Goal: Task Accomplishment & Management: Manage account settings

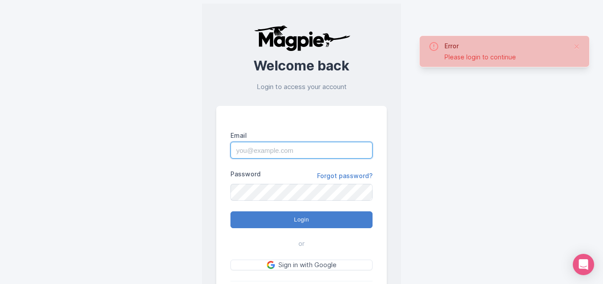
click at [296, 154] on input "Email" at bounding box center [301, 150] width 142 height 17
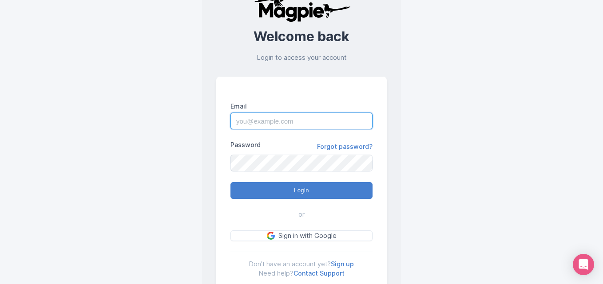
scroll to position [35, 0]
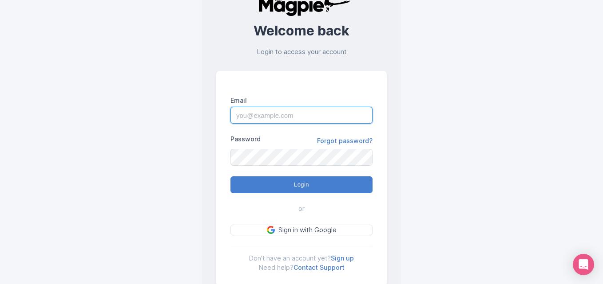
click at [301, 114] on input "Email" at bounding box center [301, 115] width 142 height 17
type input "[EMAIL_ADDRESS][DOMAIN_NAME]"
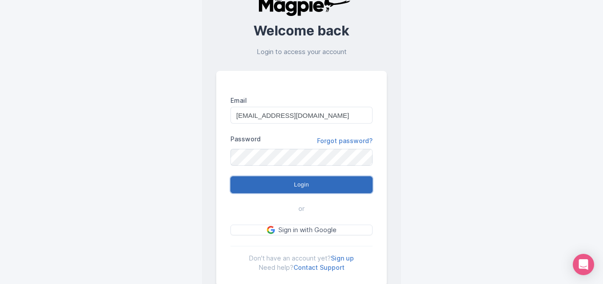
click at [273, 186] on input "Login" at bounding box center [301, 185] width 142 height 17
type input "Logging in..."
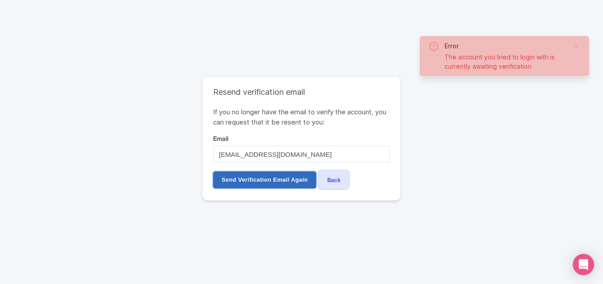
click at [269, 179] on input "Send Verification Email Again" at bounding box center [264, 180] width 103 height 17
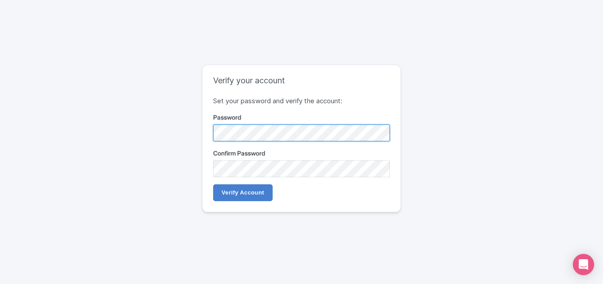
click at [319, 209] on div "Verify your account Set your password and verify the account: Password Confirm …" at bounding box center [301, 138] width 198 height 147
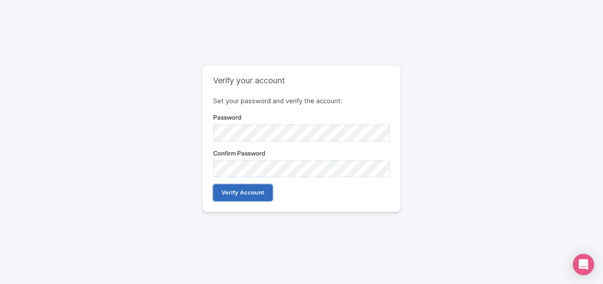
click at [247, 199] on input "Verify Account" at bounding box center [242, 193] width 59 height 17
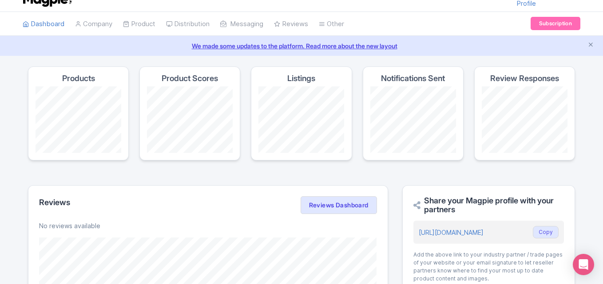
scroll to position [18, 0]
click at [95, 21] on link "Company" at bounding box center [93, 23] width 37 height 24
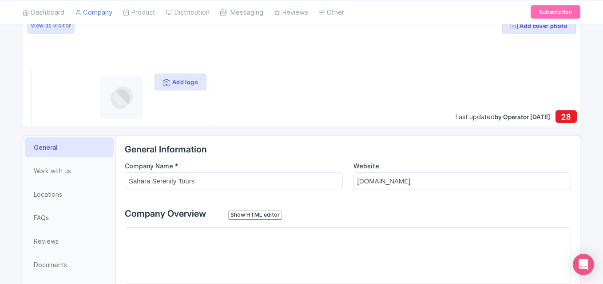
scroll to position [69, 0]
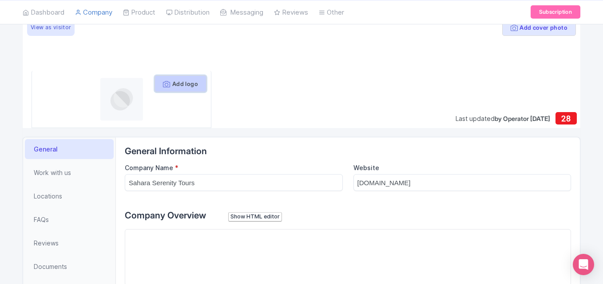
click at [186, 83] on button "Add logo" at bounding box center [180, 83] width 52 height 17
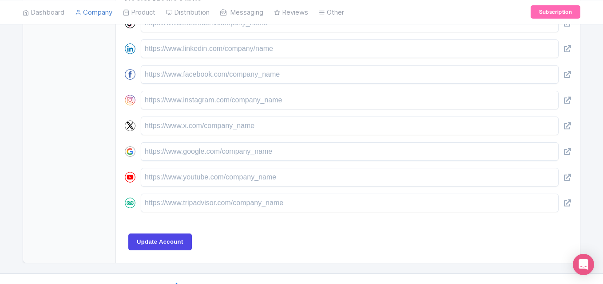
scroll to position [430, 0]
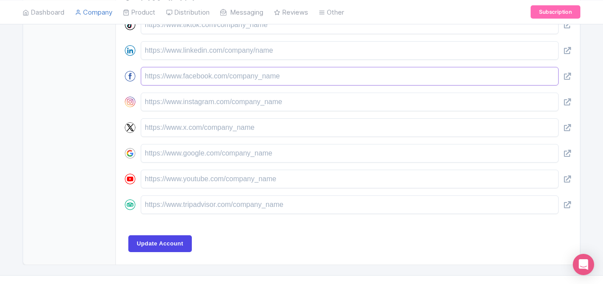
paste input "https://www.facebook.com/Mustaphacamel45/"
type input "https://www.facebook.com/Mustaphacamel45/"
click at [221, 103] on input "text" at bounding box center [350, 102] width 418 height 19
paste input "https://www.instagram.com/accounts/login/?next=%2Fsahara_serenity_tours%2F&sour…"
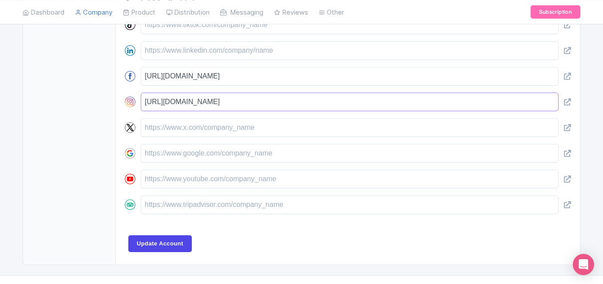
type input "https://www.instagram.com/accounts/login/?next=%2Fsahara_serenity_tours%2F&sour…"
click at [198, 177] on input "text" at bounding box center [350, 179] width 418 height 19
paste input "https://www.youtube.com/channel/UC2lfSrob7ZpIpMBoqY4gNkA"
type input "https://www.youtube.com/channel/UC2lfSrob7ZpIpMBoqY4gNkA"
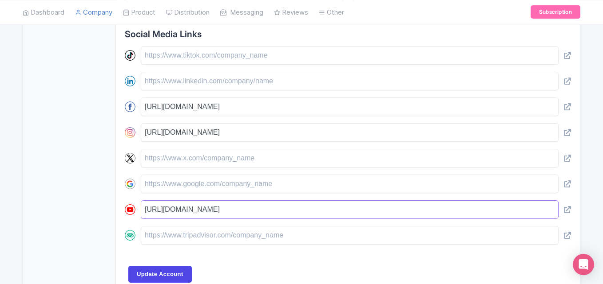
scroll to position [411, 0]
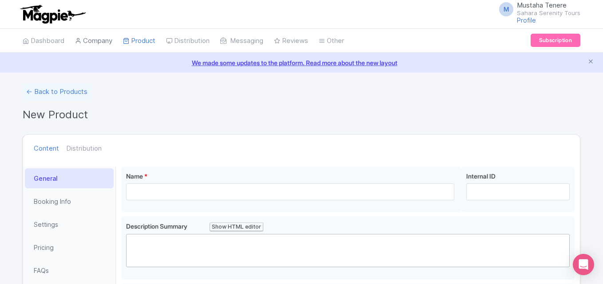
click at [99, 43] on link "Company" at bounding box center [93, 41] width 37 height 24
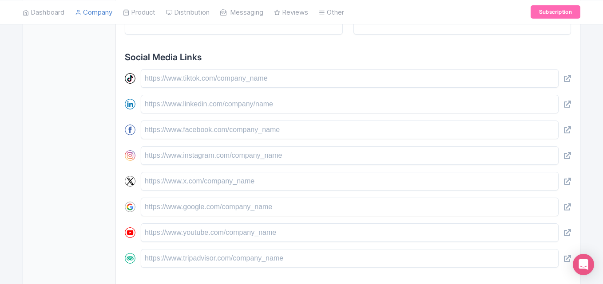
scroll to position [392, 0]
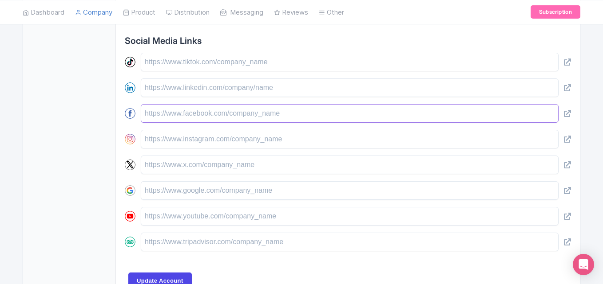
click at [195, 117] on input "text" at bounding box center [350, 113] width 418 height 19
paste input "https://www.facebook.com/Mustaphacamel45/"
type input "https://www.facebook.com/Mustaphacamel45/"
click at [188, 213] on input "text" at bounding box center [350, 216] width 418 height 19
paste input "https://www.youtube.com/channel/UC2lfSrob7ZpIpMBoqY4gNkA"
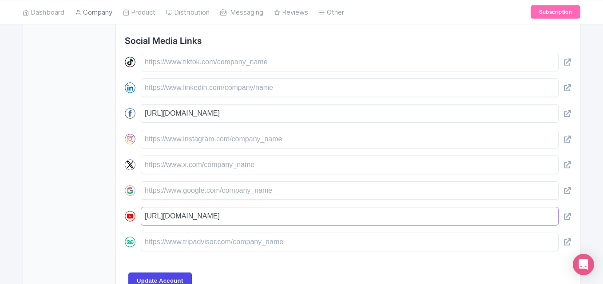
type input "https://www.youtube.com/channel/UC2lfSrob7ZpIpMBoqY4gNkA"
click at [194, 93] on input "text" at bounding box center [350, 88] width 418 height 19
paste input "https://ma.linkedin.com/in/sahara-serenity-tours-05756517a"
type input "https://ma.linkedin.com/in/sahara-serenity-tours-05756517a"
click at [210, 134] on input "text" at bounding box center [350, 139] width 418 height 19
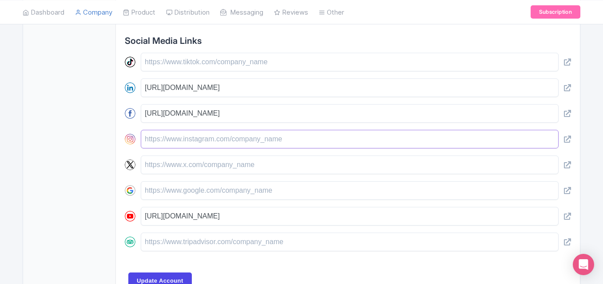
paste input "https://www.instagram.com/accounts/login/?next=%2Fsahara_serenity_tours%2F&sour…"
type input "https://www.instagram.com/accounts/login/?next=%2Fsahara_serenity_tours%2F&sour…"
click at [165, 239] on input "text" at bounding box center [350, 242] width 418 height 19
paste input "https://www.tripadvisor.com/Attraction_Review-g304017-d18453179-Reviews-Sahara_…"
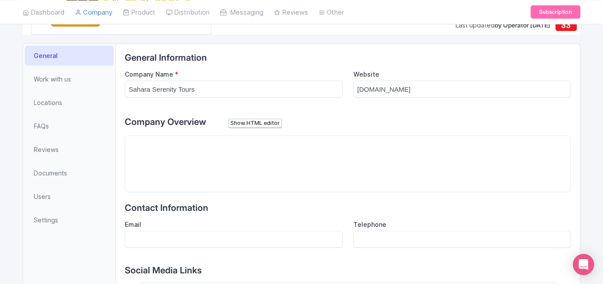
scroll to position [159, 0]
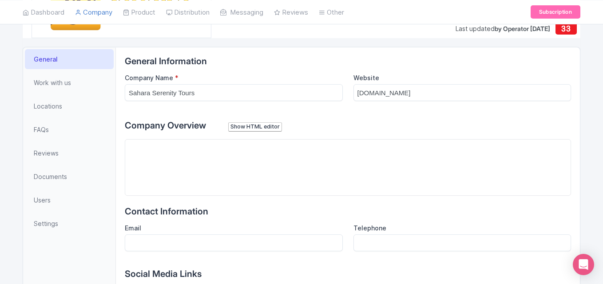
type input "https://www.tripadvisor.com/Attraction_Review-g304017-d18453179-Reviews-Sahara_…"
click at [361, 93] on input "saharaserenity.com" at bounding box center [462, 92] width 218 height 17
click at [356, 94] on input "saharaserenity.com" at bounding box center [462, 92] width 218 height 17
click at [424, 83] on div "Website saharaserenity.com" at bounding box center [462, 87] width 218 height 28
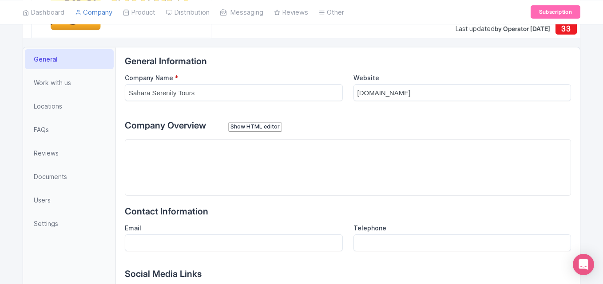
click at [424, 83] on div "Website saharaserenity.com" at bounding box center [462, 87] width 218 height 28
click at [424, 92] on input "saharaserenity.com" at bounding box center [462, 92] width 218 height 17
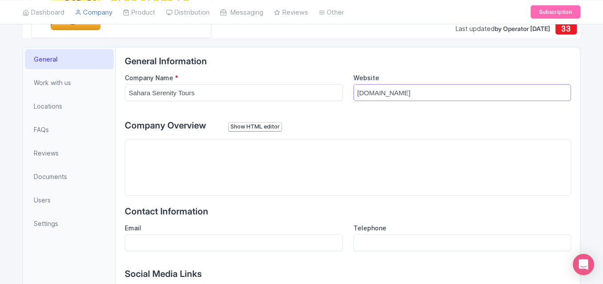
click at [424, 92] on input "saharaserenity.com" at bounding box center [462, 92] width 218 height 17
paste input "https://saharaserenity.com/"
type input "https://saharaserenity.com/"
click at [274, 126] on div "Show HTML editor" at bounding box center [255, 126] width 54 height 9
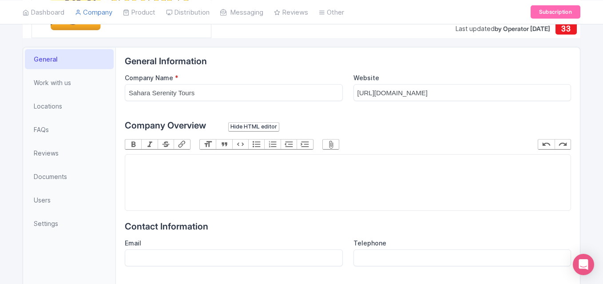
click at [274, 126] on div "Hide HTML editor" at bounding box center [253, 126] width 51 height 9
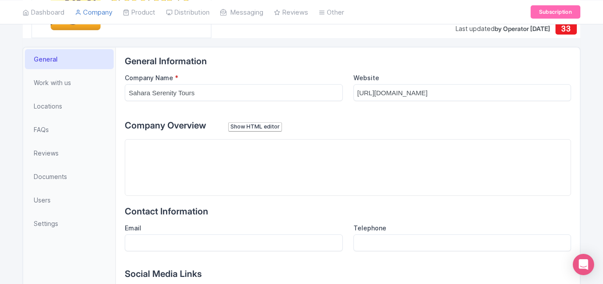
click at [143, 150] on trix-editor at bounding box center [348, 167] width 446 height 57
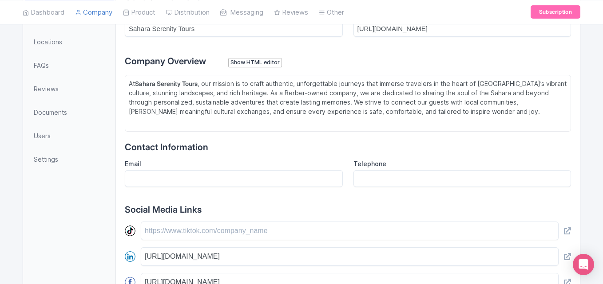
scroll to position [254, 0]
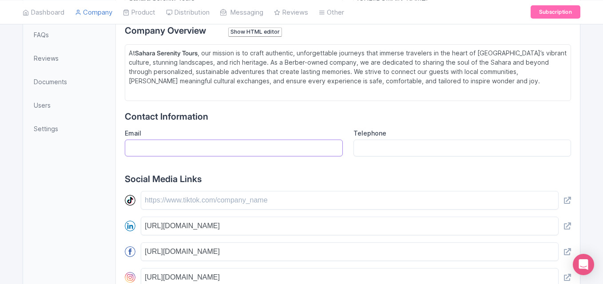
click at [231, 152] on input "Email" at bounding box center [234, 148] width 218 height 17
type input "saharaserenitytours@gmail.com"
click at [393, 148] on input "Telephone" at bounding box center [462, 148] width 218 height 17
type input "+"
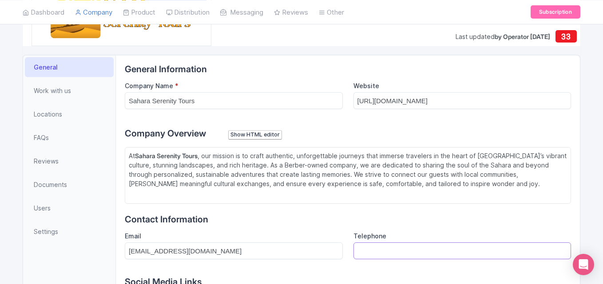
scroll to position [448, 0]
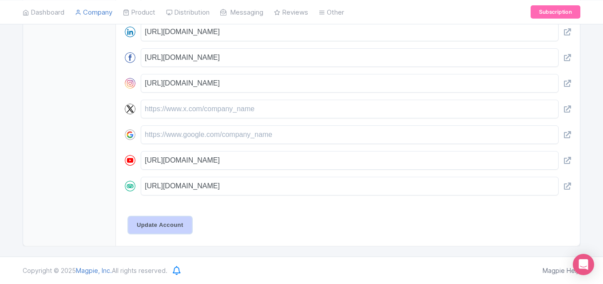
click at [154, 232] on input "Update Account" at bounding box center [159, 225] width 63 height 17
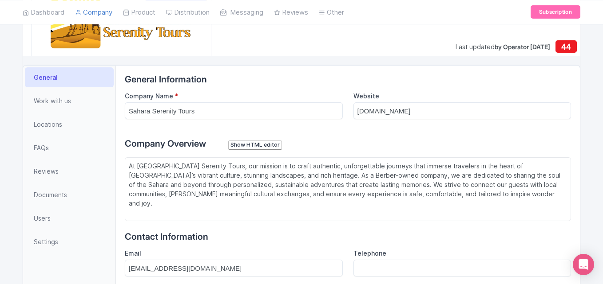
scroll to position [162, 0]
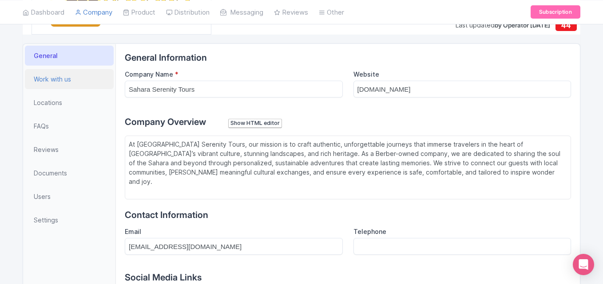
click at [59, 80] on span "Work with us" at bounding box center [52, 79] width 37 height 9
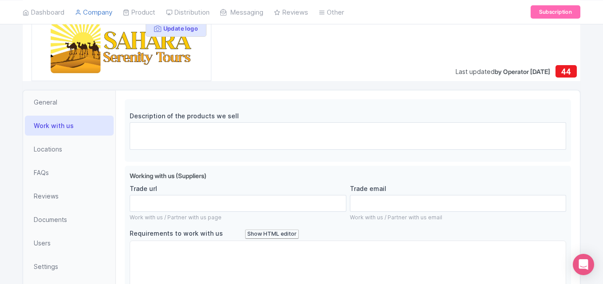
scroll to position [117, 0]
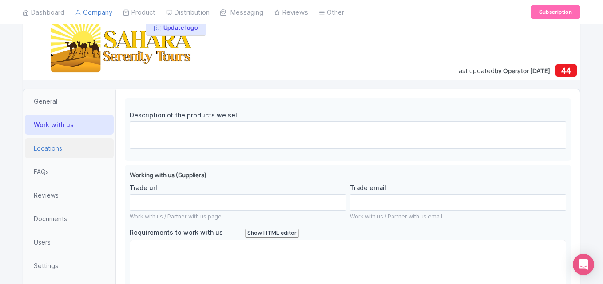
click at [63, 150] on link "Locations" at bounding box center [69, 148] width 89 height 20
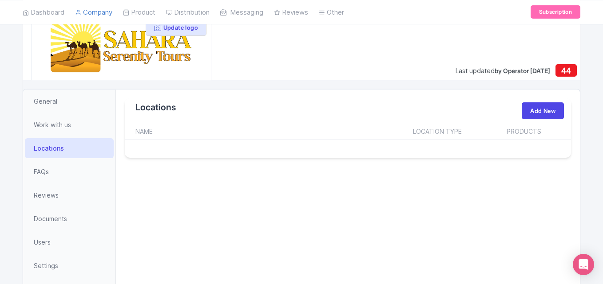
scroll to position [154, 0]
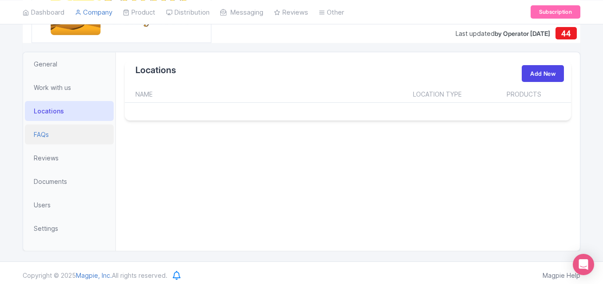
click at [66, 136] on link "FAQs" at bounding box center [69, 135] width 89 height 20
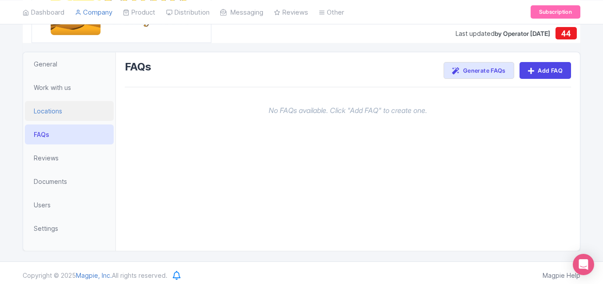
click at [85, 112] on link "Locations" at bounding box center [69, 111] width 89 height 20
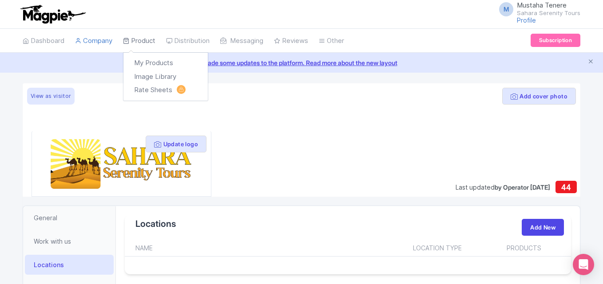
click at [139, 42] on link "Product" at bounding box center [139, 41] width 32 height 24
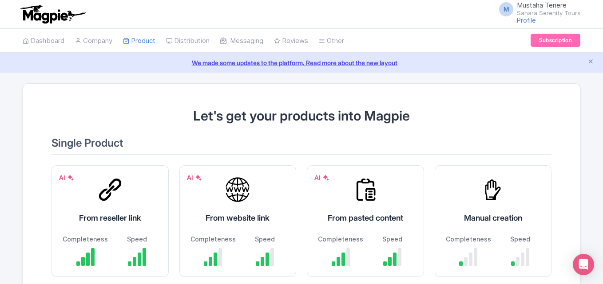
drag, startPoint x: 589, startPoint y: 116, endPoint x: 604, endPoint y: 116, distance: 15.5
click at [602, 116] on html "M Mustaha Tenere Sahara Serenity Tours Profile Users Settings Sign out Dashboar…" at bounding box center [301, 142] width 603 height 284
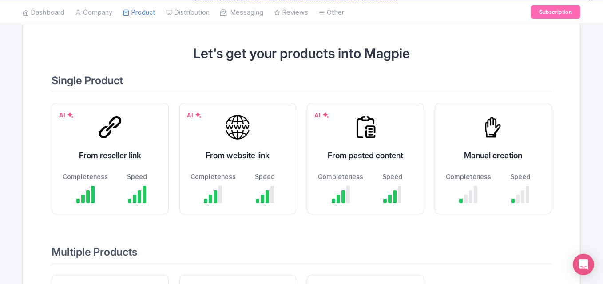
scroll to position [85, 0]
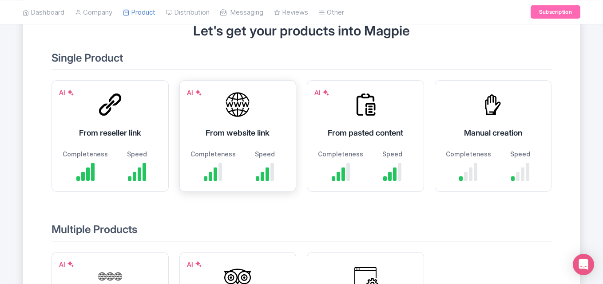
click at [245, 163] on div at bounding box center [265, 172] width 41 height 18
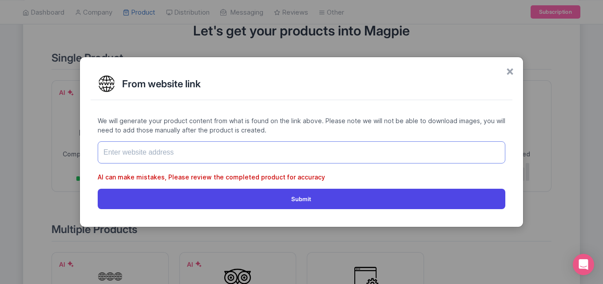
click at [133, 158] on input "text" at bounding box center [301, 153] width 407 height 22
paste input "https://saharaserenity.com/"
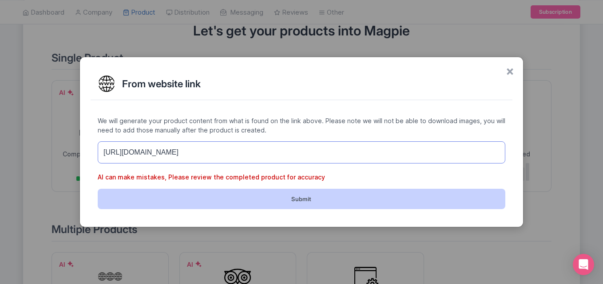
type input "https://saharaserenity.com/"
click at [148, 192] on button "Submit" at bounding box center [301, 199] width 407 height 20
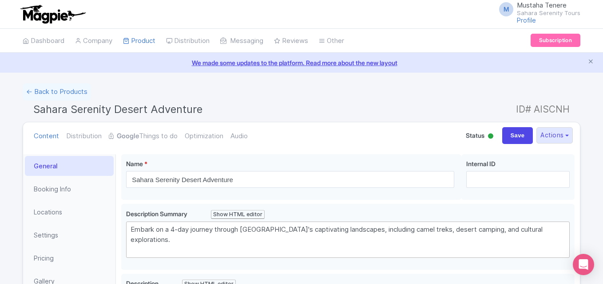
scroll to position [4, 0]
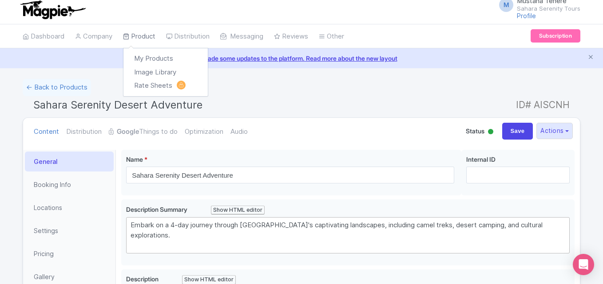
click at [145, 28] on link "Product" at bounding box center [139, 36] width 32 height 24
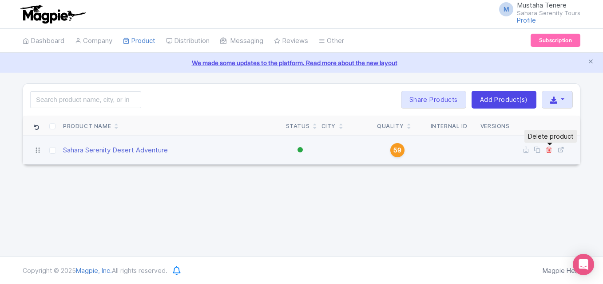
click at [549, 148] on icon at bounding box center [548, 149] width 7 height 7
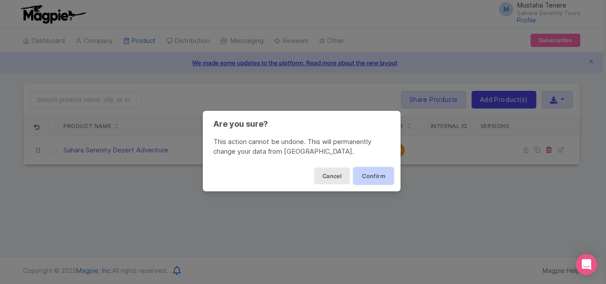
click at [373, 177] on button "Confirm" at bounding box center [374, 176] width 40 height 17
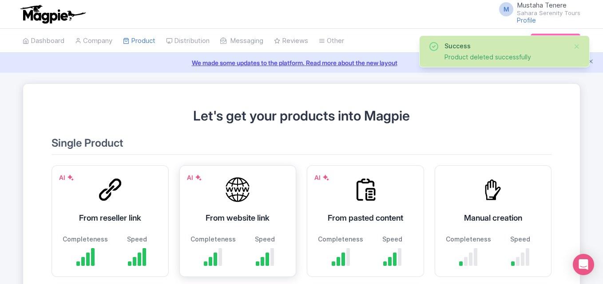
click at [236, 235] on div "Completeness Speed" at bounding box center [237, 251] width 95 height 32
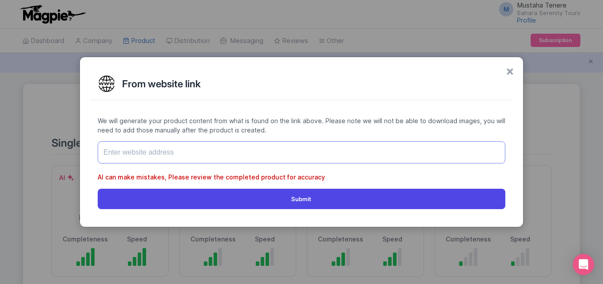
paste input "[URL][DOMAIN_NAME]"
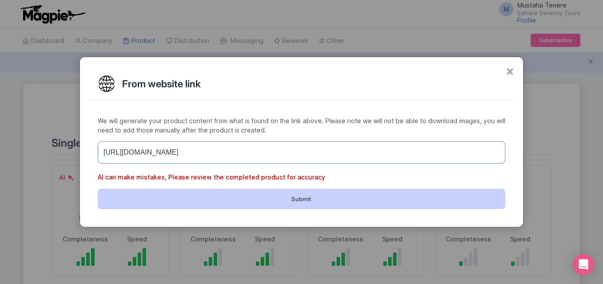
type input "[URL][DOMAIN_NAME]"
click at [239, 192] on button "Submit" at bounding box center [301, 199] width 407 height 20
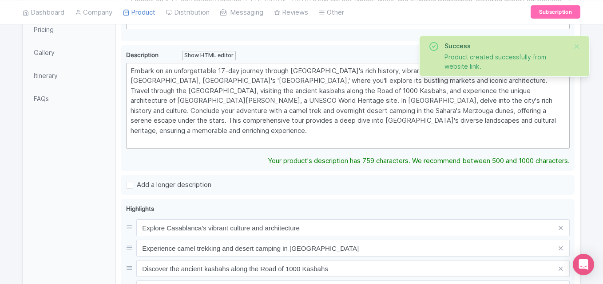
scroll to position [300, 0]
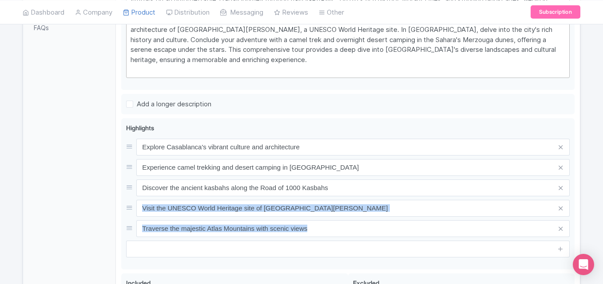
drag, startPoint x: 601, startPoint y: 197, endPoint x: 606, endPoint y: 224, distance: 27.4
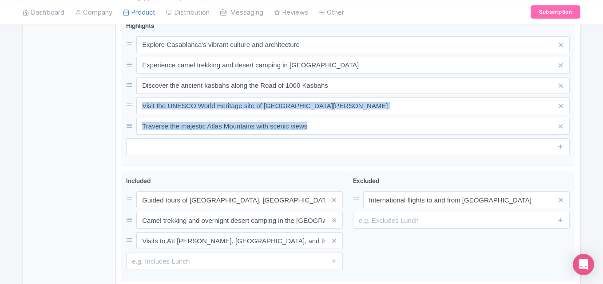
scroll to position [466, 0]
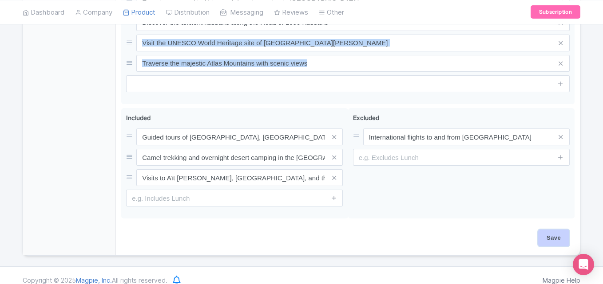
click at [549, 230] on input "Save" at bounding box center [553, 238] width 31 height 17
type input "Saving..."
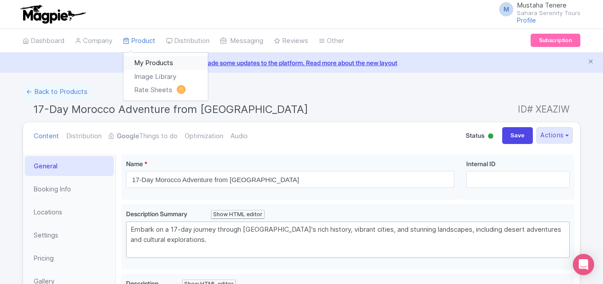
click at [144, 59] on link "My Products" at bounding box center [165, 63] width 84 height 14
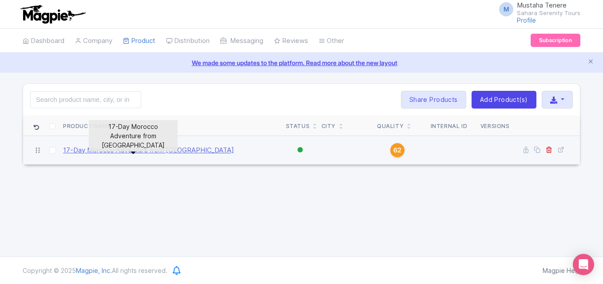
click at [103, 149] on link "17-Day Morocco Adventure from [GEOGRAPHIC_DATA]" at bounding box center [148, 151] width 171 height 10
click at [136, 150] on link "17-Day Morocco Adventure from [GEOGRAPHIC_DATA]" at bounding box center [148, 151] width 171 height 10
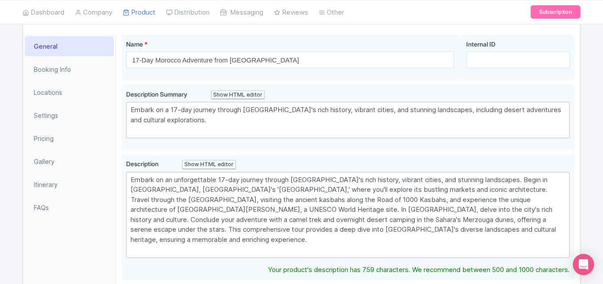
scroll to position [119, 0]
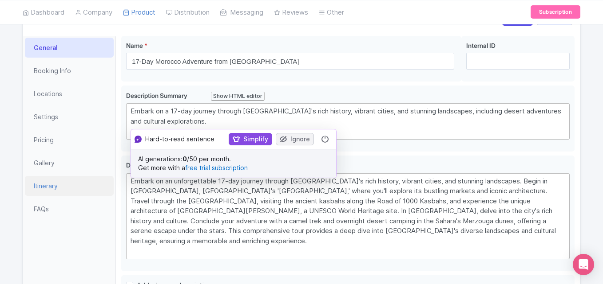
click at [45, 190] on link "Itinerary" at bounding box center [69, 186] width 89 height 20
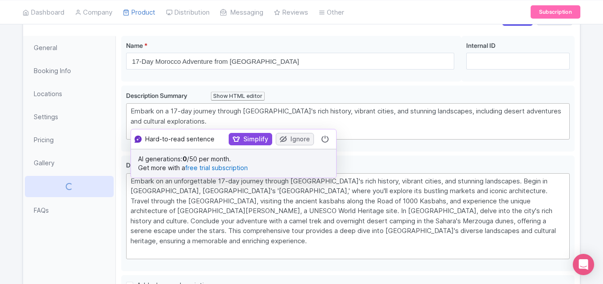
scroll to position [104, 0]
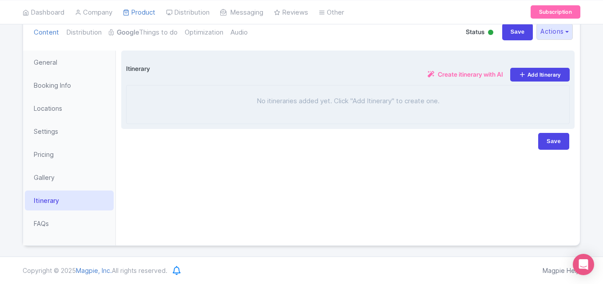
click at [213, 109] on div "No itineraries added yet. Click "Add Itinerary" to create one." at bounding box center [347, 104] width 443 height 39
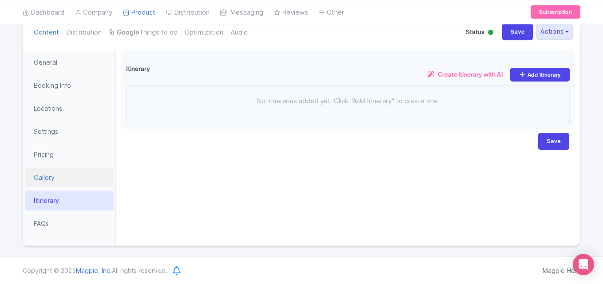
click at [57, 171] on link "Gallery" at bounding box center [69, 178] width 89 height 20
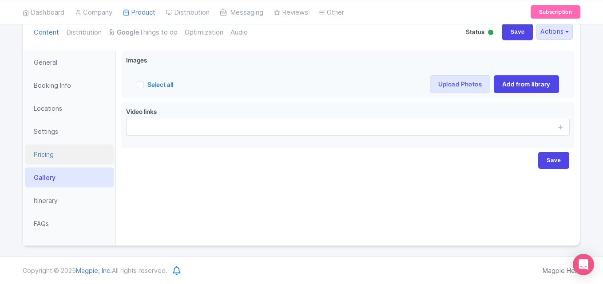
click at [55, 163] on link "Pricing" at bounding box center [69, 155] width 89 height 20
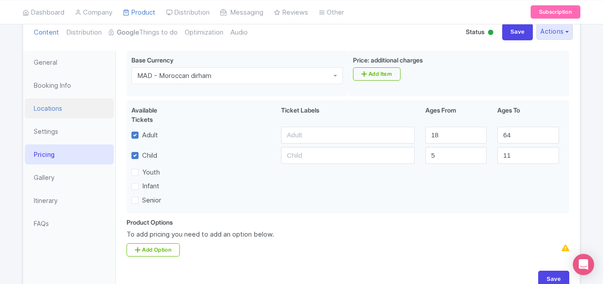
click at [63, 105] on link "Locations" at bounding box center [69, 109] width 89 height 20
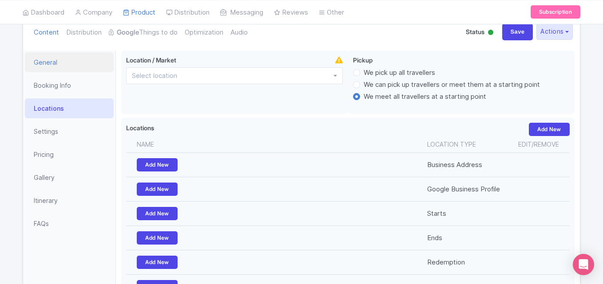
click at [64, 61] on link "General" at bounding box center [69, 62] width 89 height 20
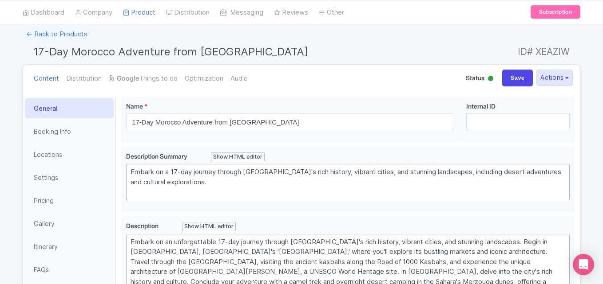
scroll to position [69, 0]
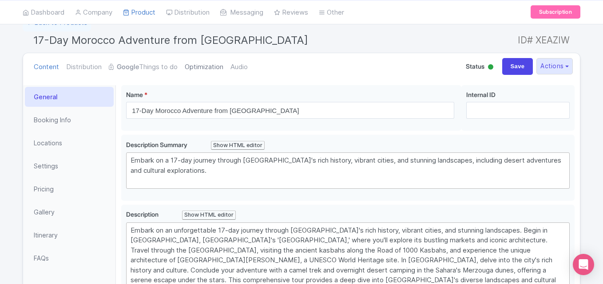
click at [210, 69] on link "Optimization" at bounding box center [204, 67] width 39 height 28
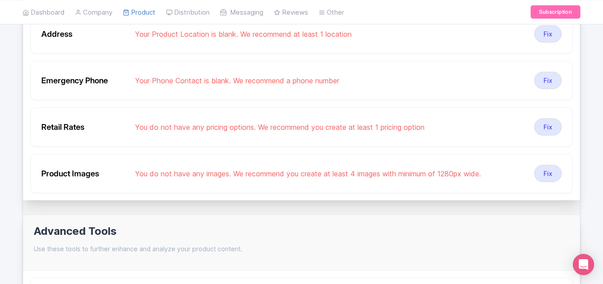
scroll to position [0, 0]
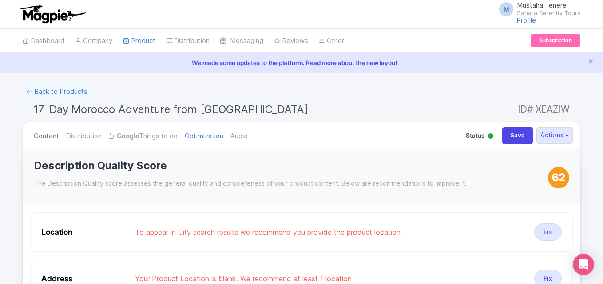
click at [41, 130] on link "Content" at bounding box center [46, 136] width 25 height 28
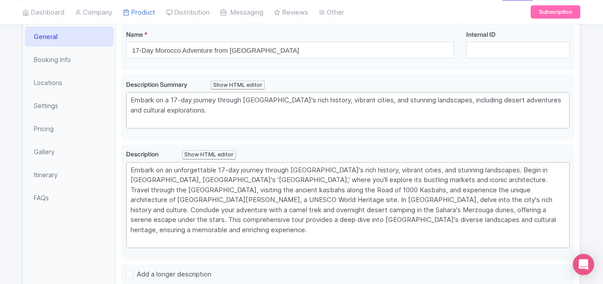
scroll to position [126, 0]
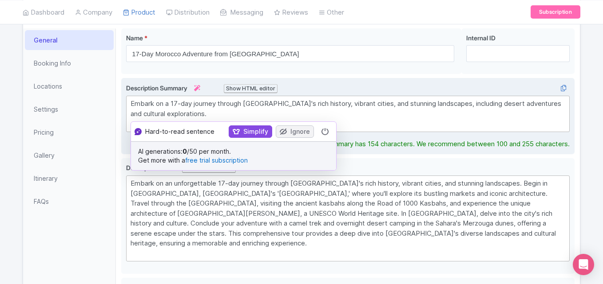
click at [196, 112] on div "Embark on a 17-day journey through Morocco's rich history, vibrant cities, and …" at bounding box center [347, 114] width 435 height 30
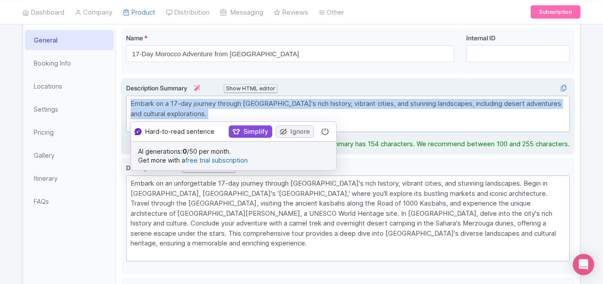
click at [196, 112] on div "Embark on a 17-day journey through Morocco's rich history, vibrant cities, and …" at bounding box center [347, 114] width 435 height 30
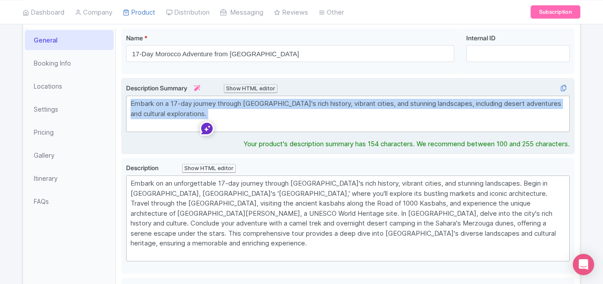
click at [208, 116] on div "Embark on a 17-day journey through Morocco's rich history, vibrant cities, and …" at bounding box center [347, 114] width 435 height 30
drag, startPoint x: 208, startPoint y: 116, endPoint x: 201, endPoint y: 115, distance: 6.3
click at [201, 115] on div "Embark on a 17-day journey through Morocco's rich history, vibrant cities, and …" at bounding box center [347, 114] width 435 height 30
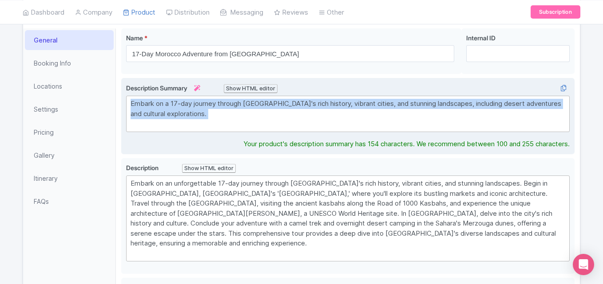
click at [201, 115] on div "Embark on a 17-day journey through Morocco's rich history, vibrant cities, and …" at bounding box center [347, 114] width 435 height 30
copy div "Embark on a 17-day journey through Morocco's rich history, vibrant cities, and …"
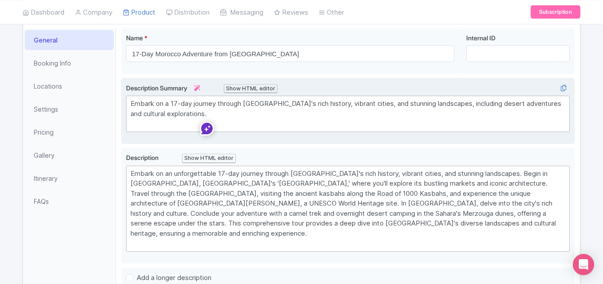
click at [277, 91] on div "Show HTML editor" at bounding box center [251, 88] width 54 height 9
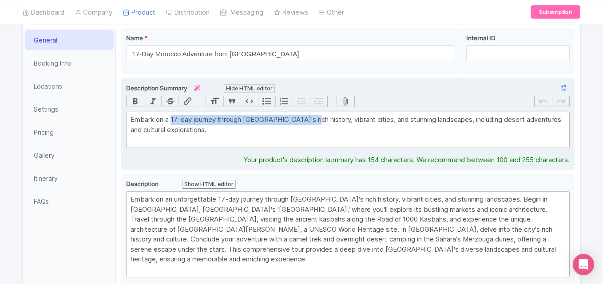
drag, startPoint x: 172, startPoint y: 120, endPoint x: 316, endPoint y: 119, distance: 143.4
click at [316, 119] on div "Embark on a 17-day journey through Morocco's rich history, vibrant cities, and …" at bounding box center [347, 130] width 435 height 30
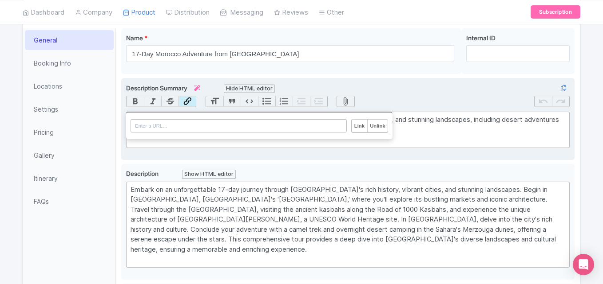
click at [187, 100] on button "Link" at bounding box center [186, 101] width 17 height 11
paste input "Embark on a 17-day journey through Morocco's rich history, vibrant cities, and …"
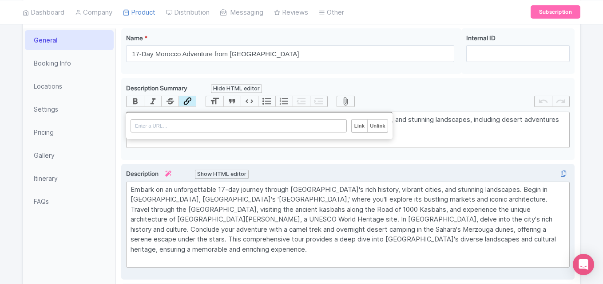
type input "Embark on a 17-day journey through Morocco's rich history, vibrant cities, and …"
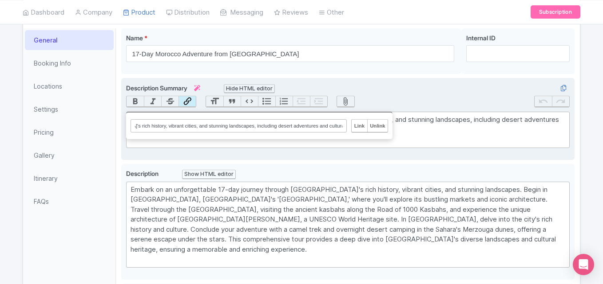
click at [292, 129] on input "Embark on a 17-day journey through Morocco's rich history, vibrant cities, and …" at bounding box center [238, 125] width 216 height 13
paste input "https://saharaserenity.com/tour/17-day-morocco-trip-from-casablanca/"
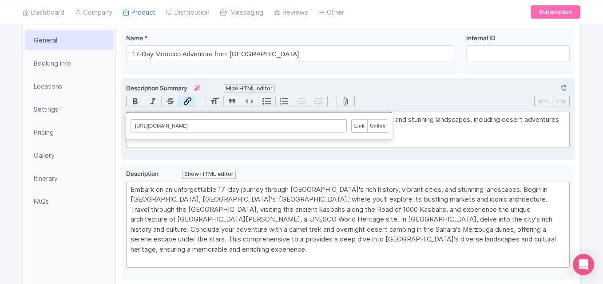
type input "https://saharaserenity.com/tour/17-day-morocco-trip-from-casablanca/"
click at [362, 125] on input "Link" at bounding box center [359, 126] width 15 height 12
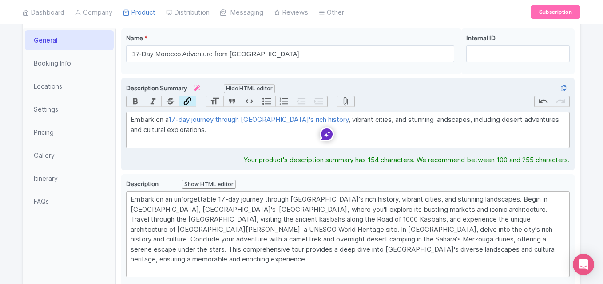
click at [373, 132] on div "Embark on a 17-day journey through Morocco's rich history , vibrant cities, and…" at bounding box center [347, 130] width 435 height 30
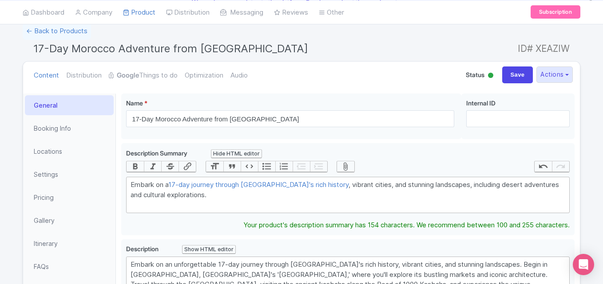
scroll to position [63, 0]
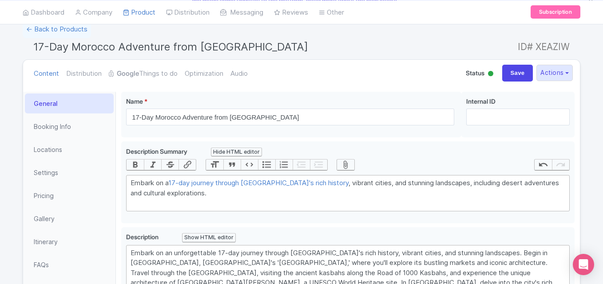
click at [488, 75] on div at bounding box center [490, 73] width 5 height 5
click at [477, 84] on div "Active" at bounding box center [468, 89] width 52 height 17
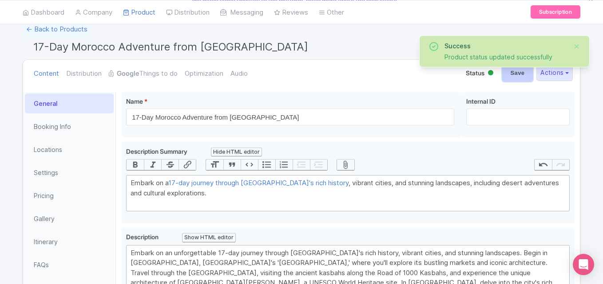
click at [514, 75] on input "Save" at bounding box center [517, 73] width 31 height 17
type input "Saving..."
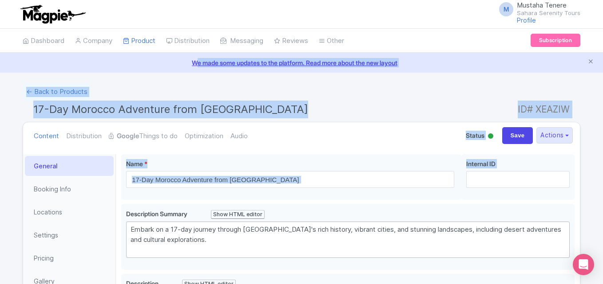
drag, startPoint x: 602, startPoint y: 34, endPoint x: 606, endPoint y: 175, distance: 141.6
click at [602, 175] on html "M Mustaha Tenere Sahara Serenity Tours Profile Users Settings Sign out Dashboar…" at bounding box center [301, 142] width 603 height 284
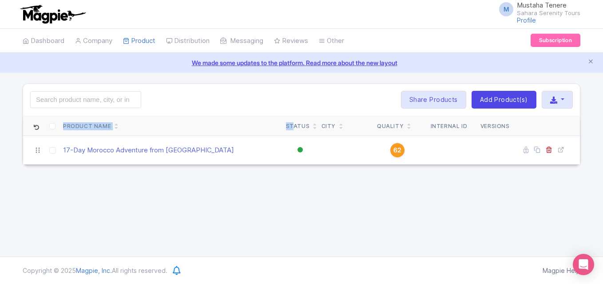
drag, startPoint x: 292, startPoint y: 118, endPoint x: 411, endPoint y: 117, distance: 118.9
click at [411, 117] on tr "Product Name Status City Quality Internal ID Versions" at bounding box center [301, 126] width 557 height 20
click at [490, 83] on div "Search Bulk Actions Delete Add to Collection Share Products Add to Collection C…" at bounding box center [301, 124] width 557 height 82
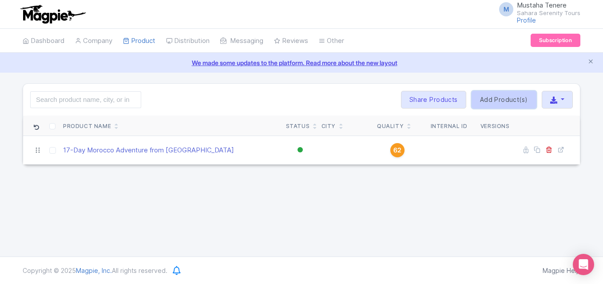
click at [516, 103] on link "Add Product(s)" at bounding box center [503, 100] width 65 height 18
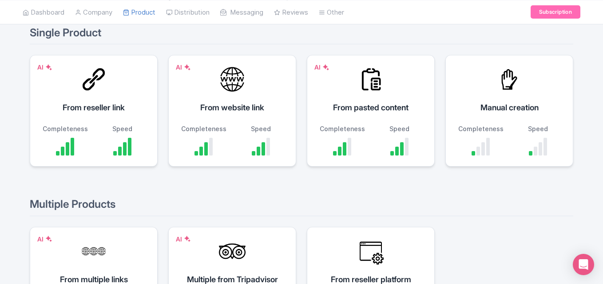
scroll to position [100, 0]
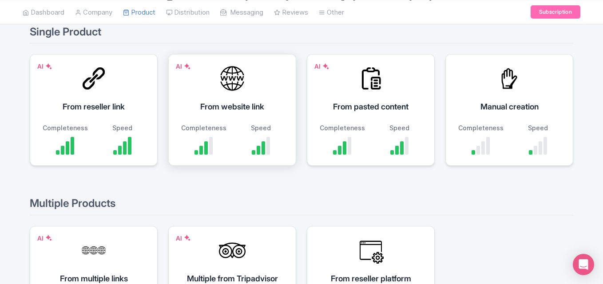
click at [250, 122] on div "AI From website link Completeness Speed" at bounding box center [232, 110] width 128 height 112
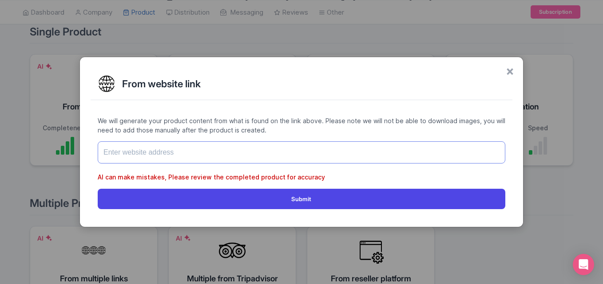
paste input "[URL][DOMAIN_NAME]"
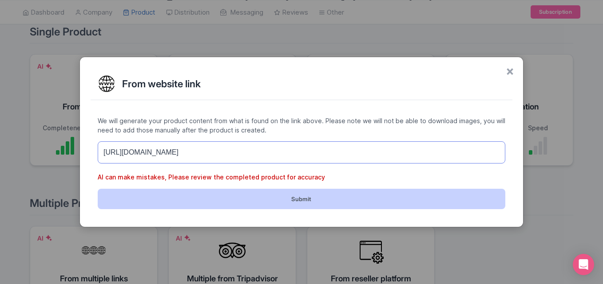
type input "[URL][DOMAIN_NAME]"
click at [213, 192] on button "Submit" at bounding box center [301, 199] width 407 height 20
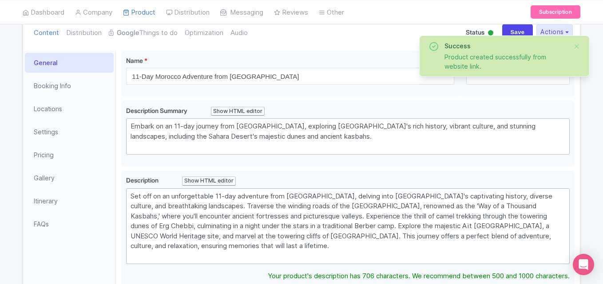
scroll to position [121, 0]
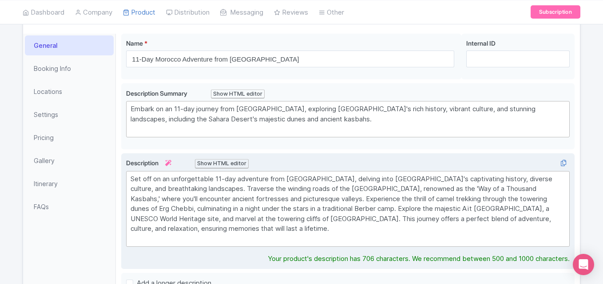
click at [227, 161] on div "Show HTML editor" at bounding box center [222, 163] width 54 height 9
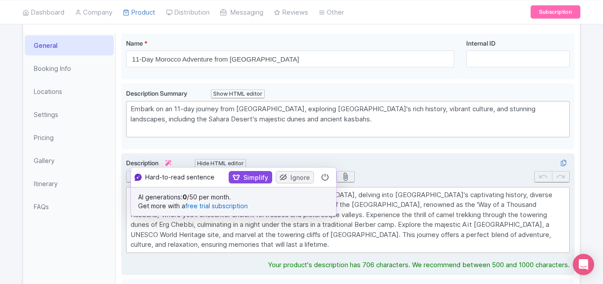
click at [365, 209] on div "Set off on an unforgettable 11-day adventure from [GEOGRAPHIC_DATA], delving in…" at bounding box center [347, 220] width 435 height 60
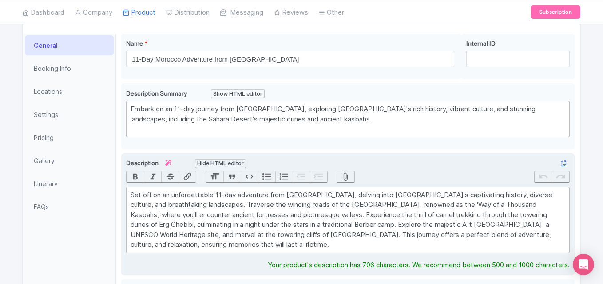
click at [346, 199] on div "Set off on an unforgettable 11-day adventure from [GEOGRAPHIC_DATA], delving in…" at bounding box center [347, 220] width 435 height 60
drag, startPoint x: 317, startPoint y: 193, endPoint x: 218, endPoint y: 194, distance: 99.4
click at [218, 194] on div "Set off on an unforgettable 11-day adventure from [GEOGRAPHIC_DATA], delving in…" at bounding box center [347, 220] width 435 height 60
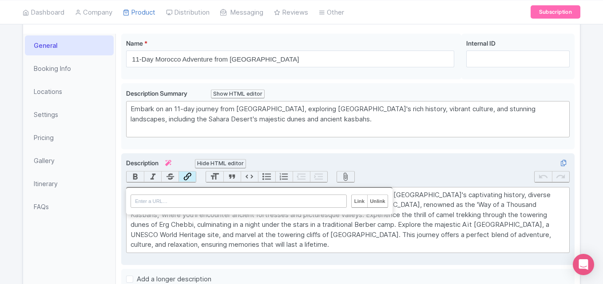
click at [186, 174] on button "Link" at bounding box center [186, 177] width 17 height 11
paste input "[URL][DOMAIN_NAME]"
type input "[URL][DOMAIN_NAME]"
click at [361, 200] on input "Link" at bounding box center [359, 201] width 15 height 12
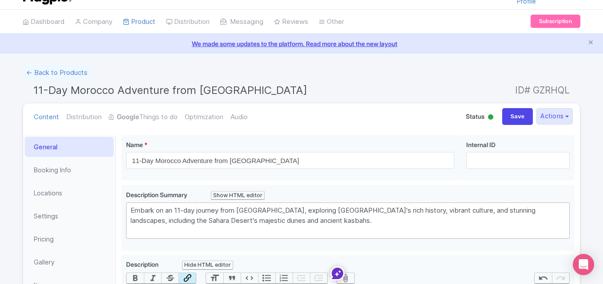
scroll to position [21, 0]
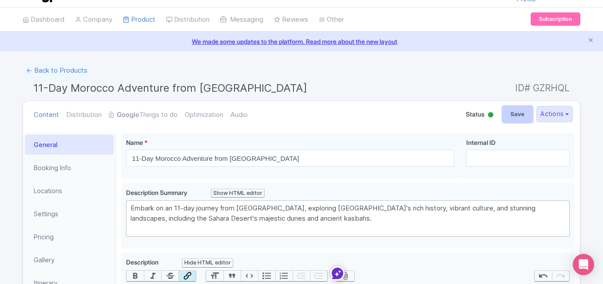
click at [514, 113] on input "Save" at bounding box center [517, 114] width 31 height 17
type input "Saving..."
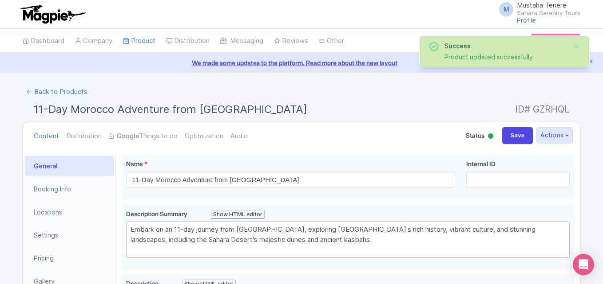
scroll to position [154, 0]
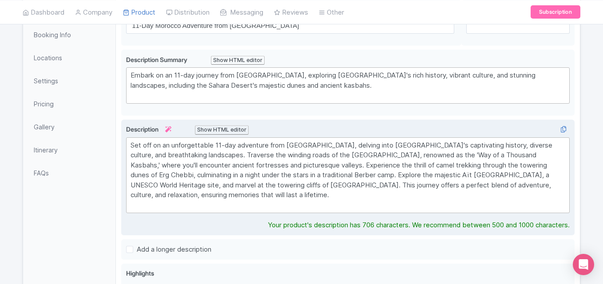
click at [271, 146] on div "Set off on an unforgettable 11-day adventure from [GEOGRAPHIC_DATA], delving in…" at bounding box center [347, 176] width 435 height 70
drag, startPoint x: 220, startPoint y: 145, endPoint x: 260, endPoint y: 148, distance: 40.5
click at [260, 148] on div "Set off on an unforgettable 11-day adventure from [GEOGRAPHIC_DATA], delving in…" at bounding box center [347, 176] width 435 height 70
drag, startPoint x: 327, startPoint y: 148, endPoint x: 235, endPoint y: 134, distance: 92.8
click at [309, 146] on div "Set off on an unforgettable 11-day adventure from [GEOGRAPHIC_DATA], delving in…" at bounding box center [347, 176] width 435 height 70
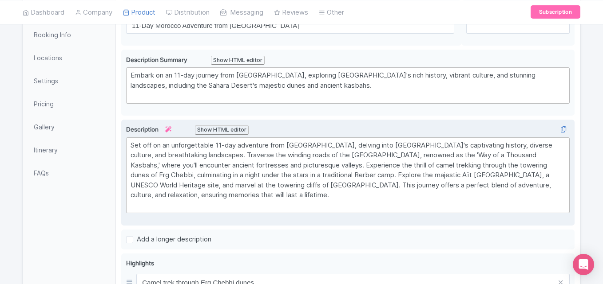
click at [225, 127] on div "Show HTML editor" at bounding box center [222, 130] width 54 height 9
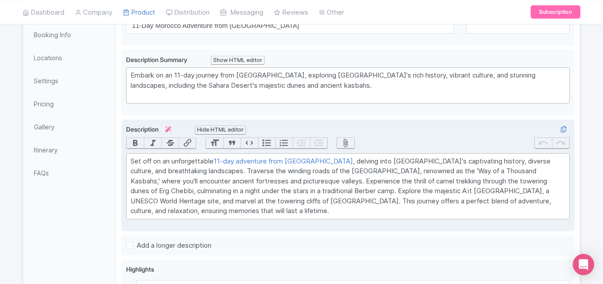
click at [215, 129] on div "Hide HTML editor" at bounding box center [220, 130] width 51 height 9
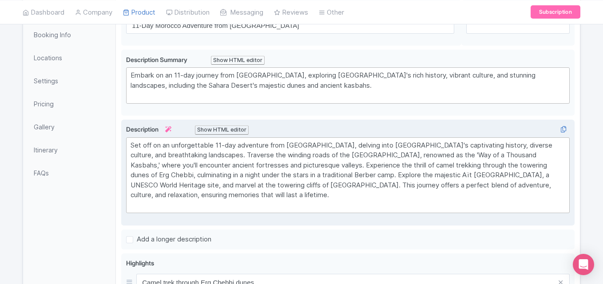
click at [219, 129] on div "Show HTML editor" at bounding box center [222, 130] width 54 height 9
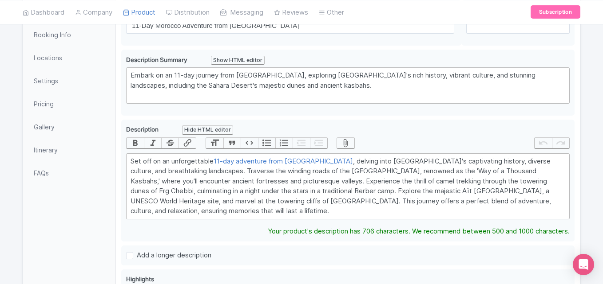
scroll to position [0, 0]
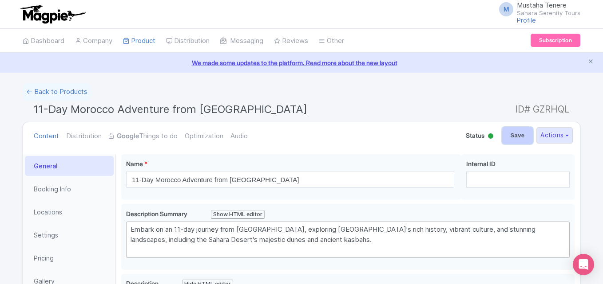
click at [513, 134] on input "Save" at bounding box center [517, 135] width 31 height 17
type input "Saving..."
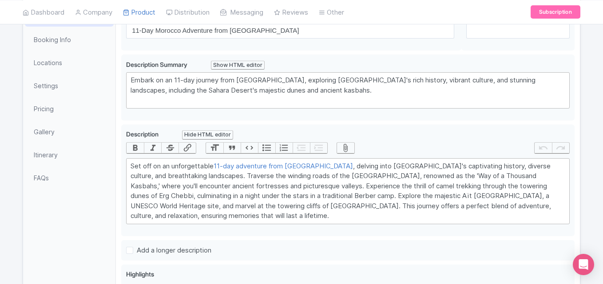
scroll to position [151, 0]
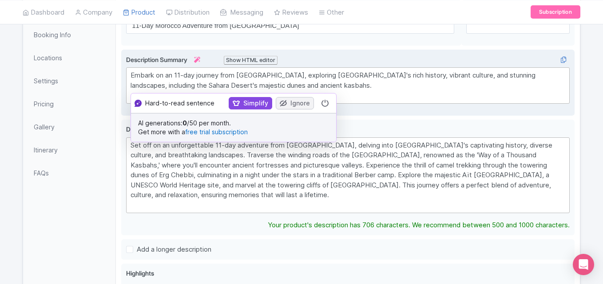
scroll to position [164, 0]
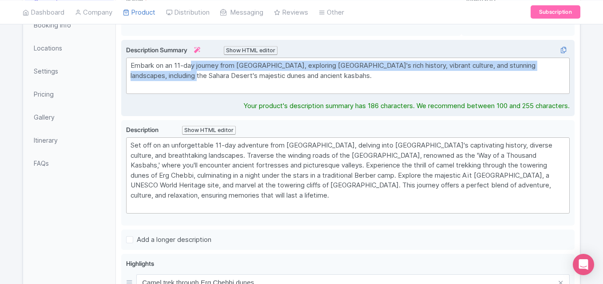
drag, startPoint x: 175, startPoint y: 74, endPoint x: 194, endPoint y: 70, distance: 19.5
click at [194, 70] on div "Embark on an 11-day journey from [GEOGRAPHIC_DATA], exploring [GEOGRAPHIC_DATA]…" at bounding box center [347, 76] width 435 height 30
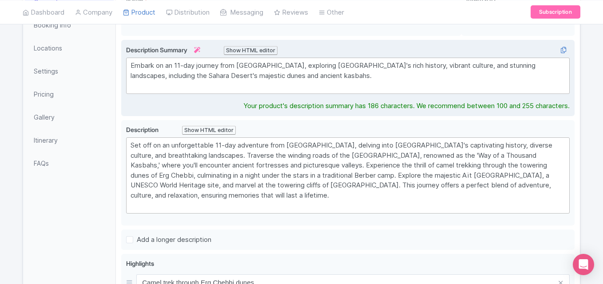
click at [178, 65] on div "Embark on an 11-day journey from [GEOGRAPHIC_DATA], exploring [GEOGRAPHIC_DATA]…" at bounding box center [347, 76] width 435 height 30
drag, startPoint x: 177, startPoint y: 64, endPoint x: 275, endPoint y: 62, distance: 98.5
click at [275, 62] on div "Embark on an 11-day journey from [GEOGRAPHIC_DATA], exploring [GEOGRAPHIC_DATA]…" at bounding box center [347, 76] width 435 height 30
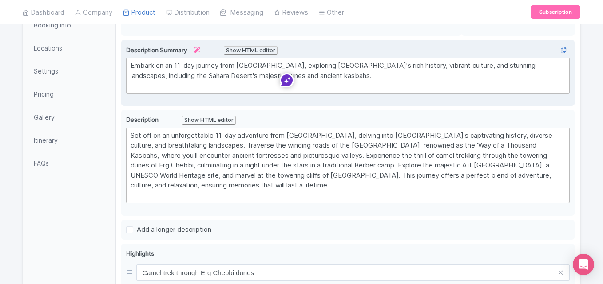
click at [263, 55] on div "Show HTML editor" at bounding box center [251, 50] width 54 height 9
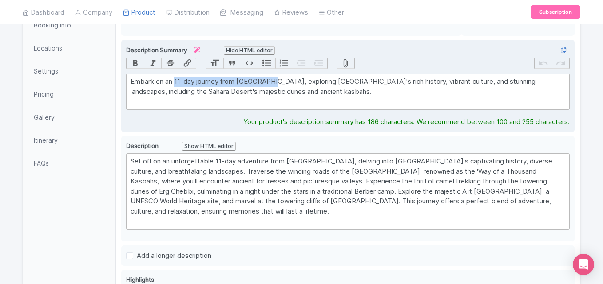
drag, startPoint x: 276, startPoint y: 81, endPoint x: 175, endPoint y: 82, distance: 101.2
click at [175, 82] on div "Embark on an 11-day journey from [GEOGRAPHIC_DATA], exploring [GEOGRAPHIC_DATA]…" at bounding box center [347, 92] width 435 height 30
click at [136, 62] on button "Bold" at bounding box center [134, 63] width 17 height 11
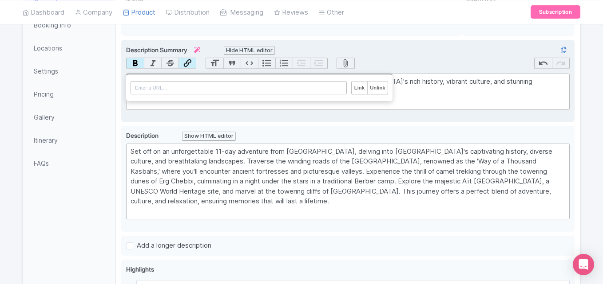
click at [188, 64] on button "Link" at bounding box center [186, 63] width 17 height 11
paste input "[URL][DOMAIN_NAME]"
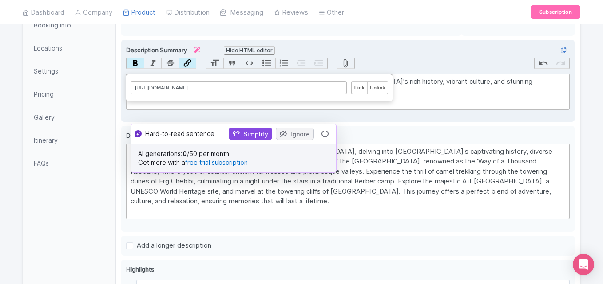
type input "[URL][DOMAIN_NAME]"
click at [363, 89] on input "Link" at bounding box center [359, 88] width 15 height 12
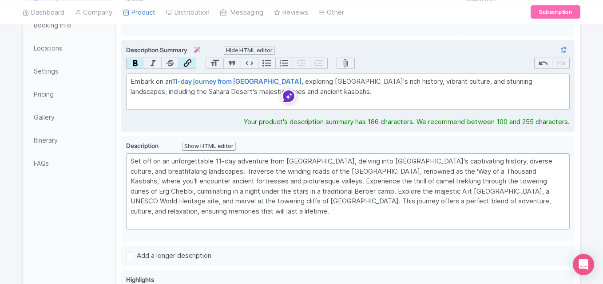
click at [362, 89] on div "Embark on an 11-day journey from [GEOGRAPHIC_DATA] , exploring [GEOGRAPHIC_DATA…" at bounding box center [347, 92] width 435 height 30
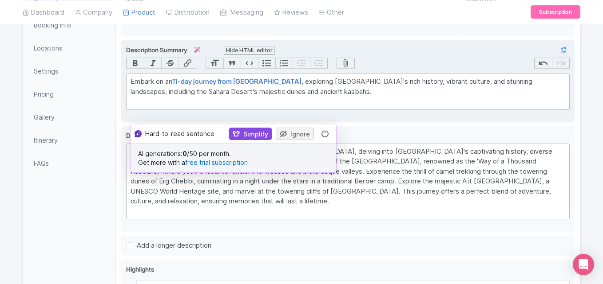
click at [264, 51] on div "Hide HTML editor" at bounding box center [249, 50] width 51 height 9
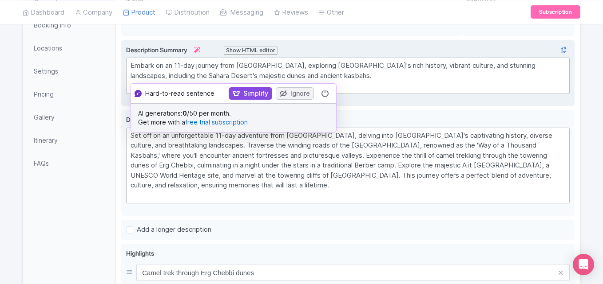
click at [258, 48] on div "Show HTML editor" at bounding box center [251, 50] width 54 height 9
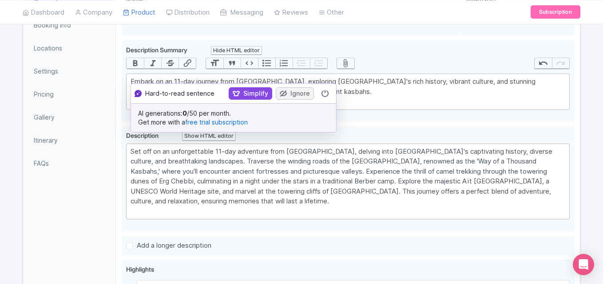
drag, startPoint x: 601, startPoint y: 63, endPoint x: 605, endPoint y: 54, distance: 9.6
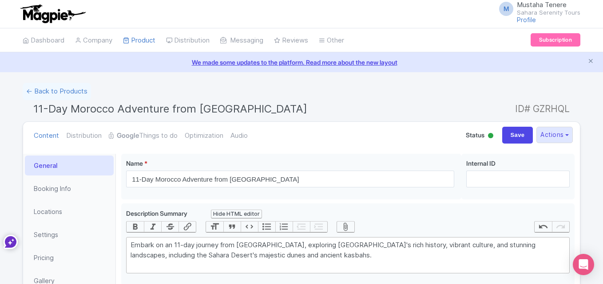
scroll to position [0, 0]
click at [514, 132] on input "Save" at bounding box center [517, 135] width 31 height 17
type input "Saving..."
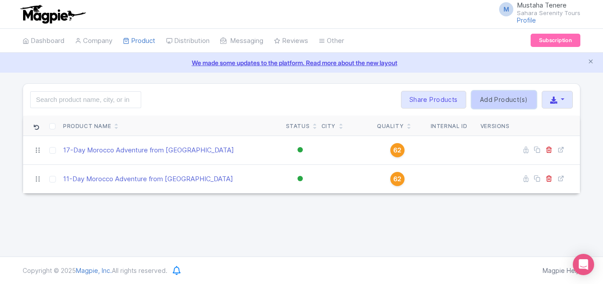
click at [493, 100] on link "Add Product(s)" at bounding box center [503, 100] width 65 height 18
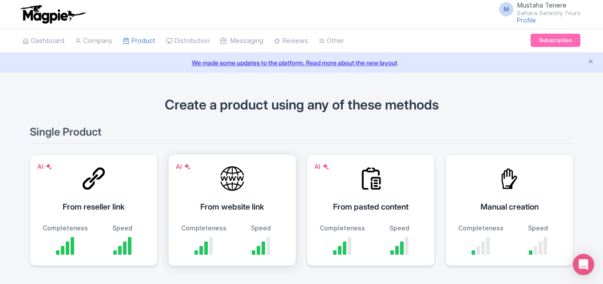
click at [230, 193] on div "AI From website link Completeness Speed" at bounding box center [232, 210] width 128 height 112
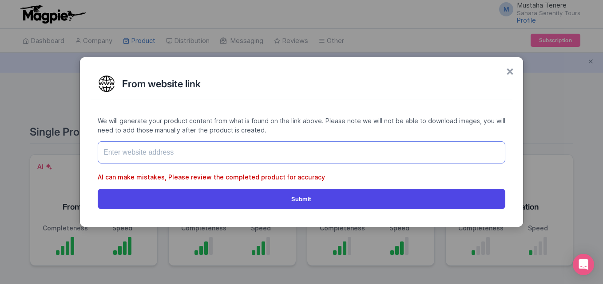
click at [216, 152] on input "text" at bounding box center [301, 153] width 407 height 22
paste input "[URL][DOMAIN_NAME]"
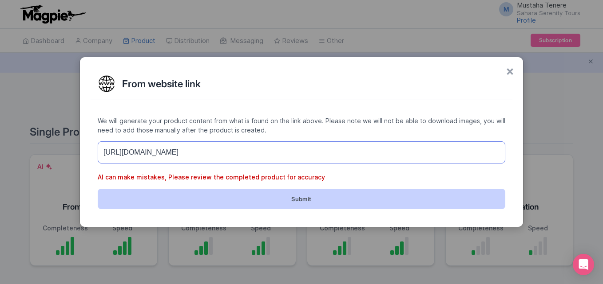
type input "[URL][DOMAIN_NAME]"
click at [235, 198] on button "Submit" at bounding box center [301, 199] width 407 height 20
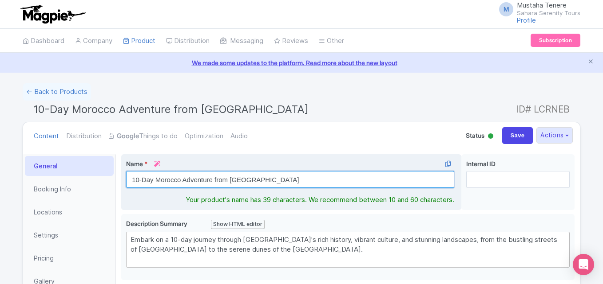
click at [250, 175] on input "10-Day Morocco Adventure from [GEOGRAPHIC_DATA]" at bounding box center [290, 179] width 328 height 17
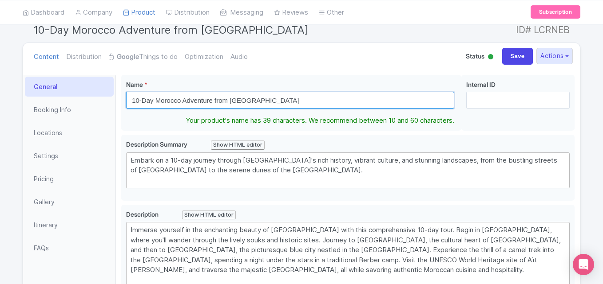
scroll to position [81, 0]
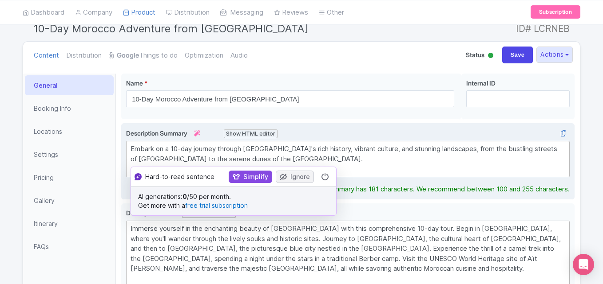
click at [282, 163] on div "Embark on a 10-day journey through Morocco's rich history, vibrant culture, and…" at bounding box center [347, 159] width 435 height 30
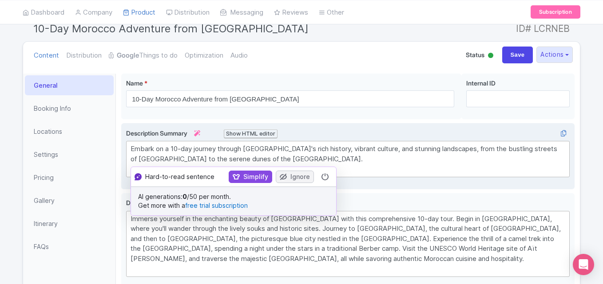
click at [269, 136] on div "Show HTML editor" at bounding box center [251, 134] width 54 height 9
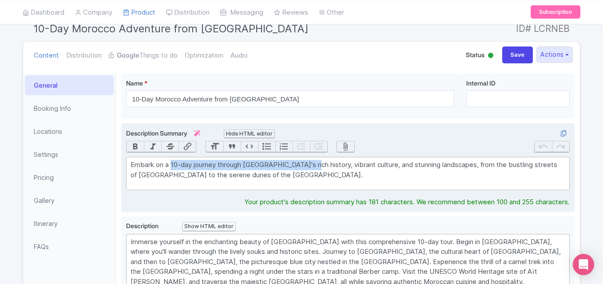
drag, startPoint x: 171, startPoint y: 165, endPoint x: 317, endPoint y: 164, distance: 145.6
click at [317, 164] on div "Embark on a 10-day journey through Morocco's rich history, vibrant culture, and…" at bounding box center [347, 170] width 435 height 20
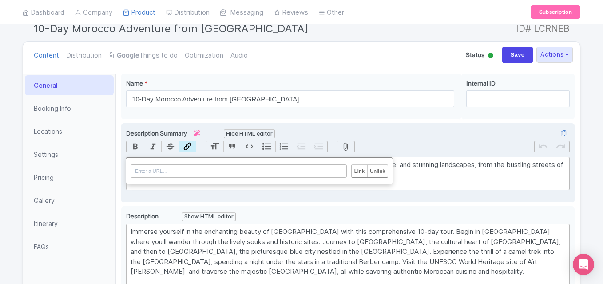
click at [186, 143] on button "Link" at bounding box center [186, 147] width 17 height 11
paste input "https://saharaserenity.com/tour/10-day-morocco-itinerary-from-marrakech/"
type input "https://saharaserenity.com/tour/10-day-morocco-itinerary-from-marrakech/"
click at [360, 172] on input "Link" at bounding box center [359, 171] width 15 height 12
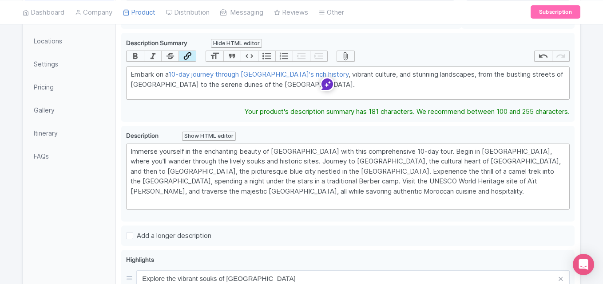
scroll to position [167, 0]
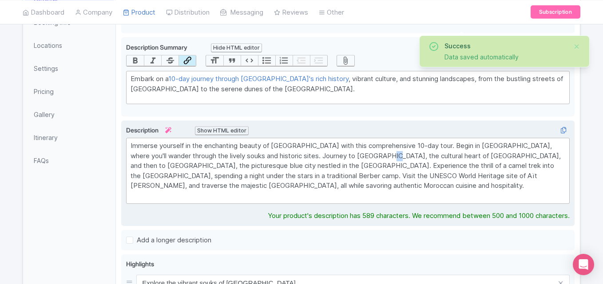
drag, startPoint x: 382, startPoint y: 155, endPoint x: 389, endPoint y: 156, distance: 7.2
click at [389, 156] on div "Immerse yourself in the enchanting beauty of Morocco with this comprehensive 10…" at bounding box center [347, 171] width 435 height 60
click at [364, 149] on div "Immerse yourself in the enchanting beauty of Morocco with this comprehensive 10…" at bounding box center [347, 171] width 435 height 60
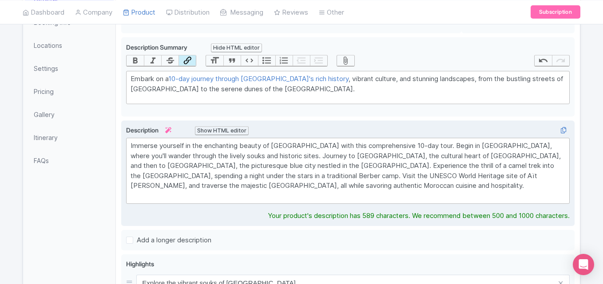
click at [298, 187] on div "Immerse yourself in the enchanting beauty of Morocco with this comprehensive 10…" at bounding box center [347, 171] width 435 height 60
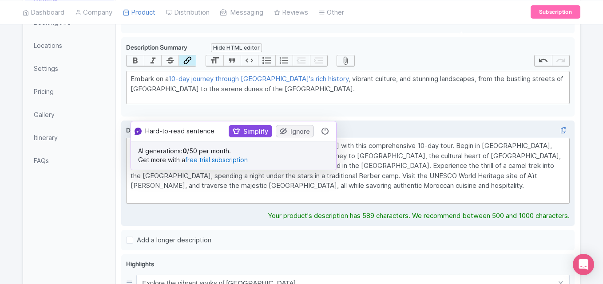
click at [442, 156] on div "Immerse yourself in the enchanting beauty of Morocco with this comprehensive 10…" at bounding box center [347, 171] width 435 height 60
click at [417, 168] on div "Immerse yourself in the enchanting beauty of Morocco with this comprehensive 10…" at bounding box center [347, 171] width 435 height 60
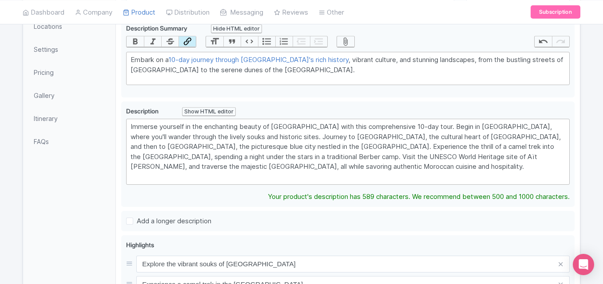
scroll to position [184, 0]
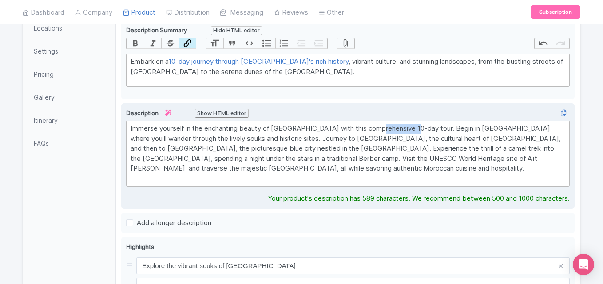
drag, startPoint x: 384, startPoint y: 129, endPoint x: 418, endPoint y: 127, distance: 34.2
click at [418, 127] on div "Immerse yourself in the enchanting beauty of Morocco with this comprehensive 10…" at bounding box center [347, 154] width 435 height 60
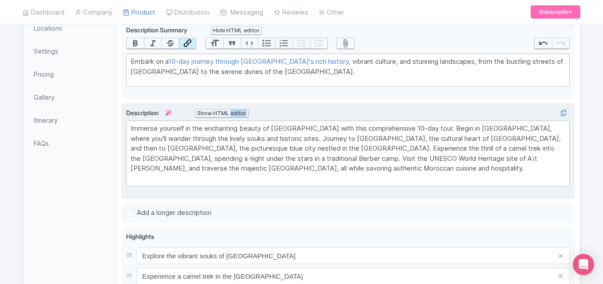
click at [233, 115] on div "Description i Show HTML editor Bold Italic Strikethrough Link Heading Quote Cod…" at bounding box center [347, 147] width 443 height 79
click at [233, 115] on div "Show HTML editor" at bounding box center [222, 113] width 54 height 9
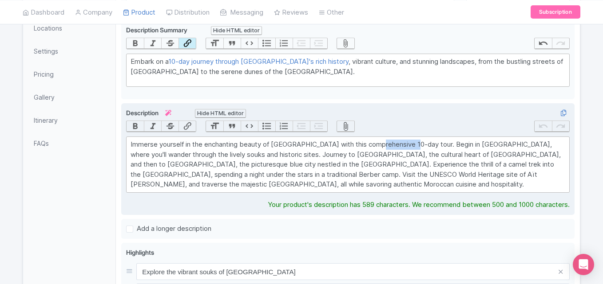
drag, startPoint x: 416, startPoint y: 146, endPoint x: 383, endPoint y: 146, distance: 33.3
click at [383, 146] on div "Immerse yourself in the enchanting beauty of Morocco with this comprehensive 10…" at bounding box center [347, 165] width 435 height 50
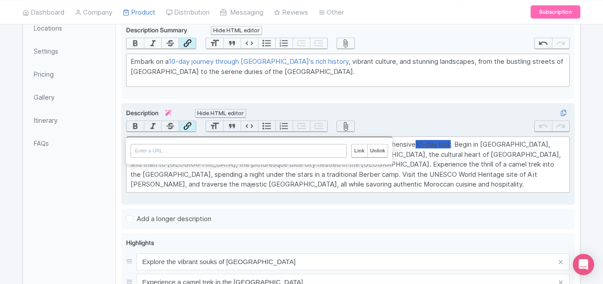
click at [182, 124] on button "Link" at bounding box center [186, 126] width 17 height 11
paste input "https://saharaserenity.com/tour/10-day-morocco-itinerary-from-marrakech/"
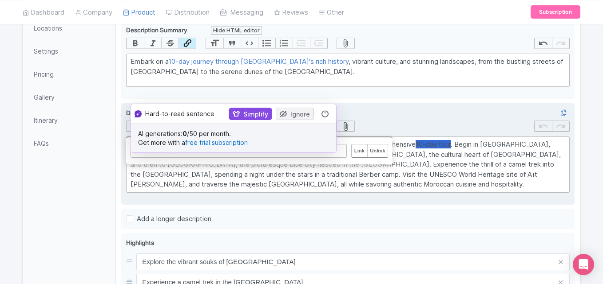
type input "https://saharaserenity.com/tour/10-day-morocco-itinerary-from-marrakech/"
click at [359, 152] on input "Link" at bounding box center [359, 151] width 15 height 12
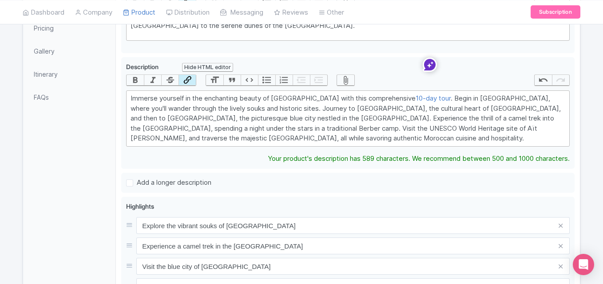
scroll to position [215, 0]
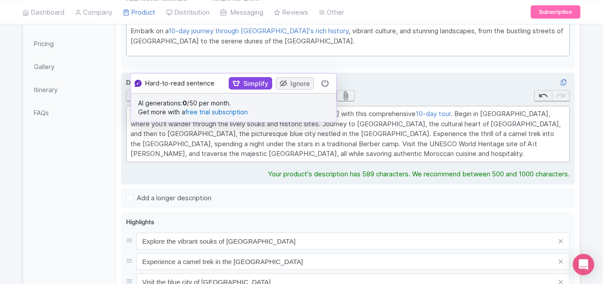
click at [415, 140] on div "Immerse yourself in the enchanting beauty of Morocco with this comprehensive 10…" at bounding box center [347, 134] width 435 height 50
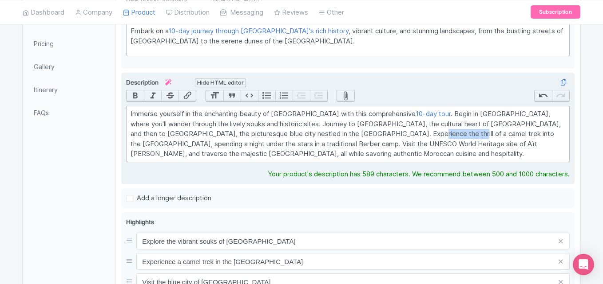
drag, startPoint x: 419, startPoint y: 135, endPoint x: 372, endPoint y: 134, distance: 47.1
click at [372, 134] on div "Immerse yourself in the enchanting beauty of Morocco with this comprehensive 10…" at bounding box center [347, 134] width 435 height 50
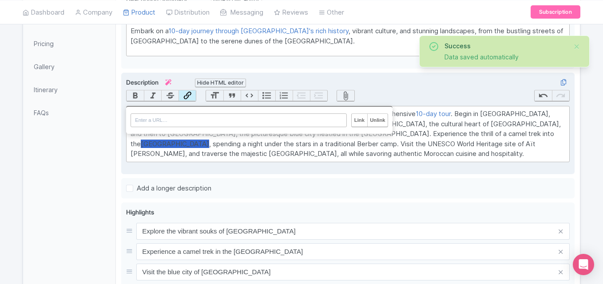
click at [188, 95] on button "Link" at bounding box center [186, 96] width 17 height 11
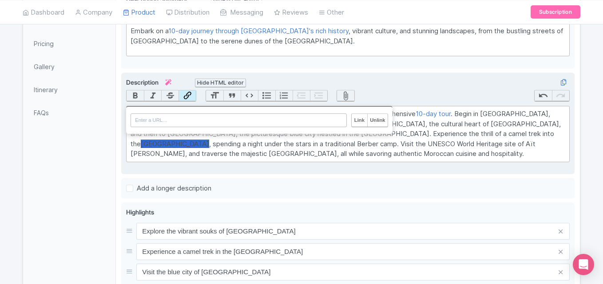
paste input "https://saharaserenity.com/"
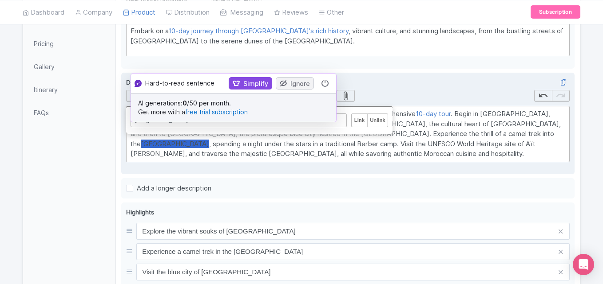
type input "https://saharaserenity.com/"
click at [355, 121] on input "Link" at bounding box center [359, 120] width 15 height 12
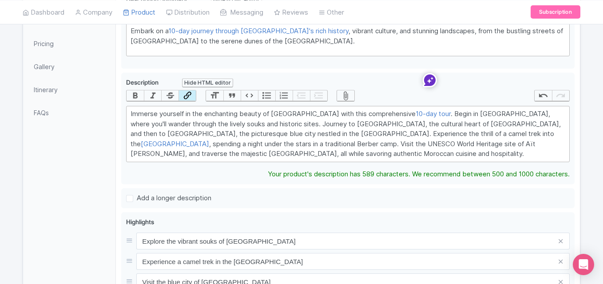
scroll to position [0, 0]
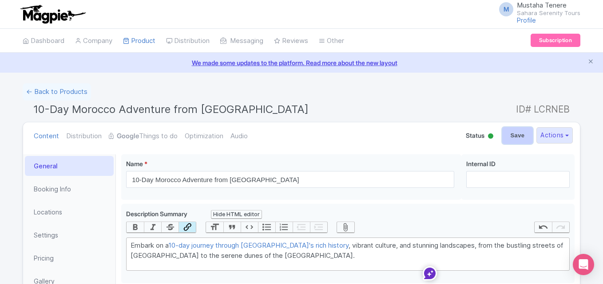
click at [517, 132] on input "Save" at bounding box center [517, 135] width 31 height 17
type input "Saving..."
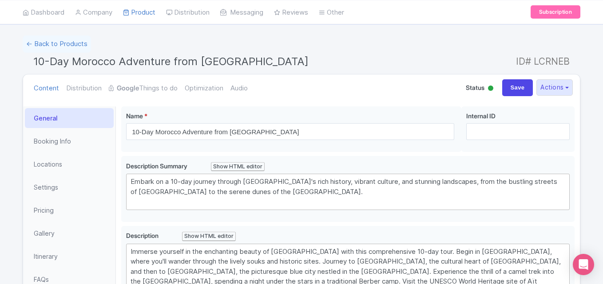
scroll to position [4, 0]
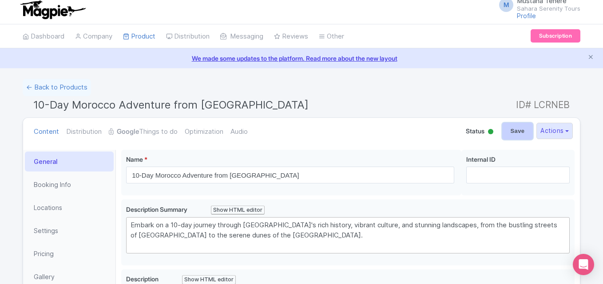
click at [514, 134] on input "Save" at bounding box center [517, 131] width 31 height 17
type input "Saving..."
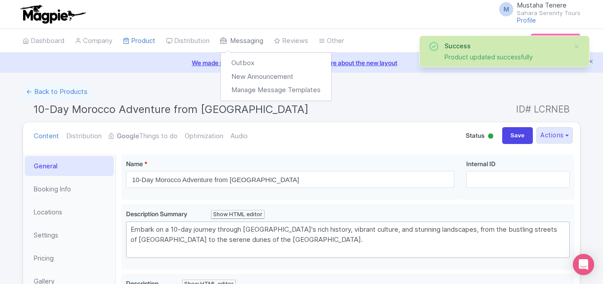
click at [233, 40] on link "Messaging" at bounding box center [241, 41] width 43 height 24
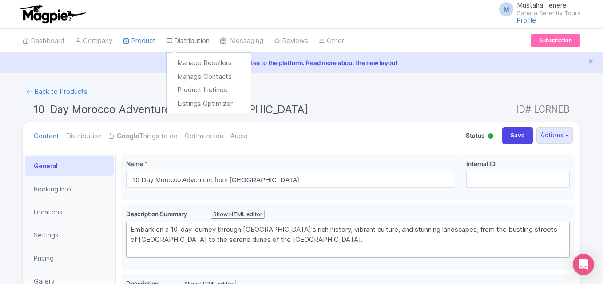
click at [205, 43] on link "Distribution" at bounding box center [187, 41] width 43 height 24
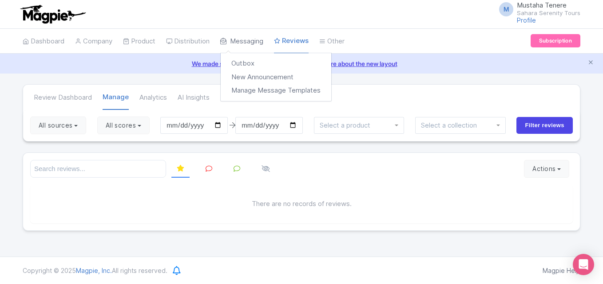
click at [235, 43] on link "Messaging" at bounding box center [241, 41] width 43 height 24
click at [229, 39] on link "Messaging" at bounding box center [241, 41] width 43 height 24
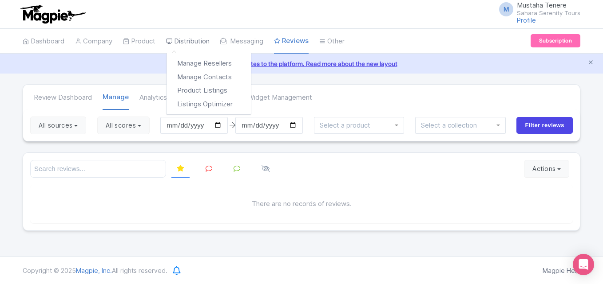
click at [197, 41] on link "Distribution" at bounding box center [187, 41] width 43 height 24
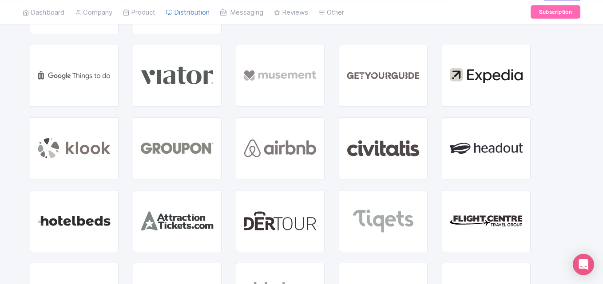
scroll to position [97, 0]
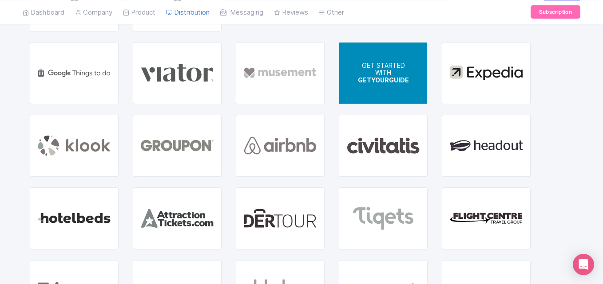
click at [391, 77] on span "GETYOURGUIDE" at bounding box center [383, 80] width 51 height 8
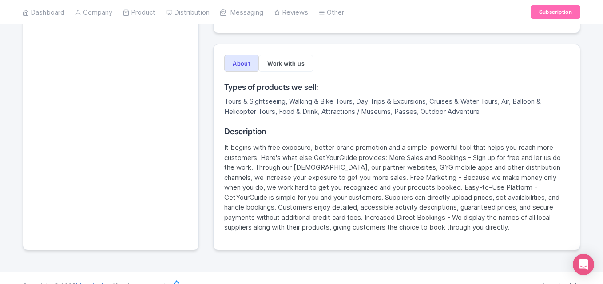
scroll to position [253, 0]
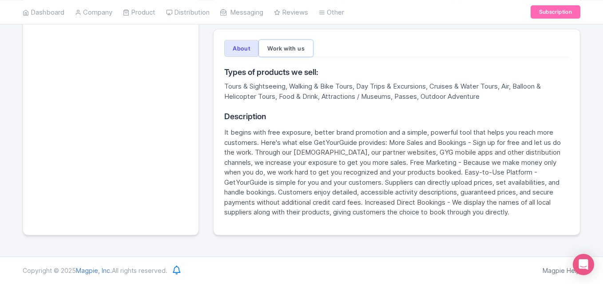
click at [289, 47] on button "Work with us" at bounding box center [286, 48] width 54 height 17
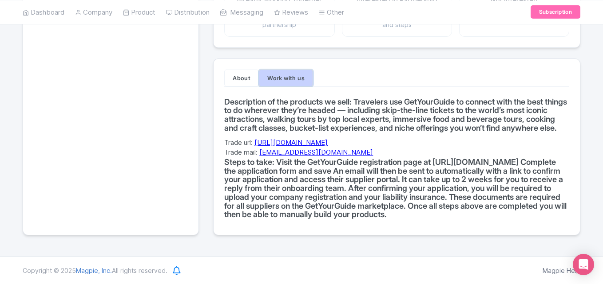
scroll to position [241, 0]
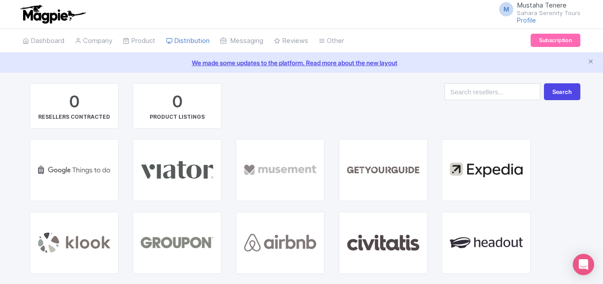
scroll to position [97, 0]
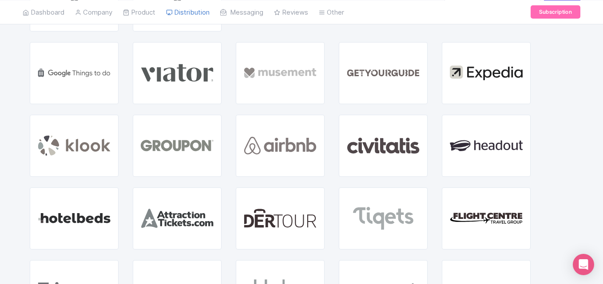
click at [41, 8] on link "Dashboard" at bounding box center [44, 12] width 42 height 24
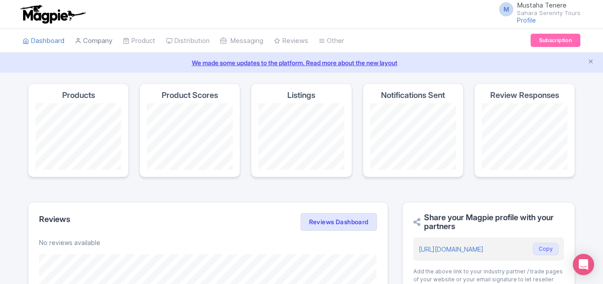
click at [100, 37] on link "Company" at bounding box center [93, 41] width 37 height 24
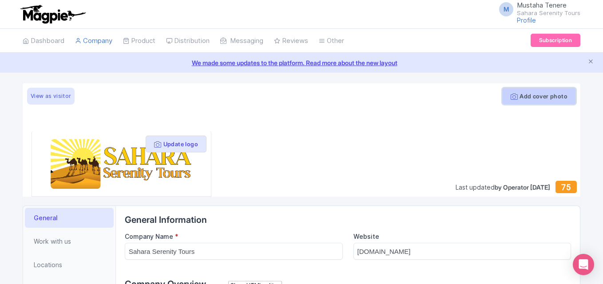
click at [553, 96] on button "Add cover photo" at bounding box center [539, 96] width 74 height 17
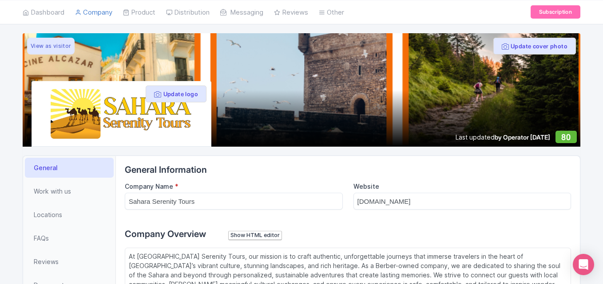
scroll to position [119, 0]
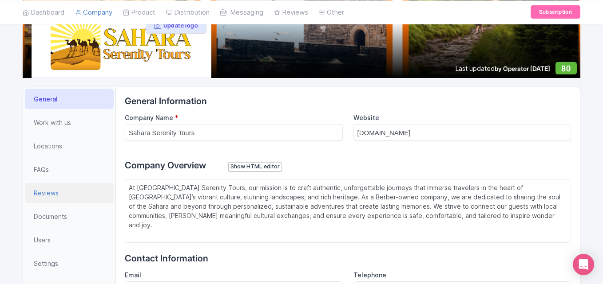
click at [51, 195] on span "Reviews" at bounding box center [46, 193] width 25 height 9
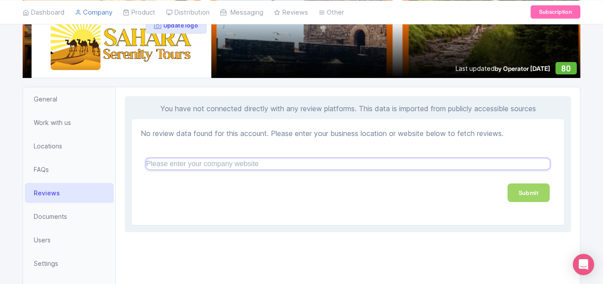
click at [226, 162] on input "text" at bounding box center [347, 164] width 403 height 11
paste input "[URL][DOMAIN_NAME]"
type input "[URL][DOMAIN_NAME]"
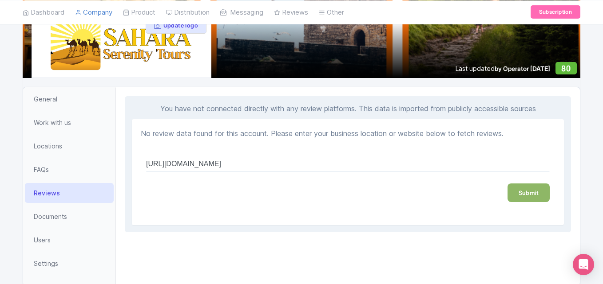
click at [537, 196] on link "Submit" at bounding box center [528, 193] width 42 height 19
click at [529, 195] on link "Submit" at bounding box center [528, 193] width 42 height 19
click at [524, 192] on link "Submit" at bounding box center [528, 193] width 42 height 19
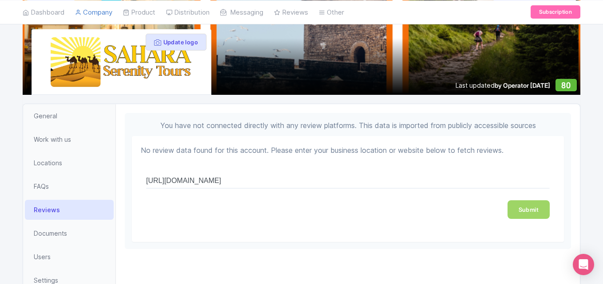
scroll to position [159, 0]
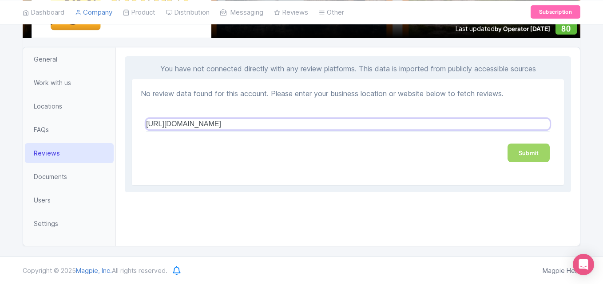
click at [431, 119] on input "[URL][DOMAIN_NAME]" at bounding box center [347, 124] width 403 height 11
paste input "https://share.google/dk1mSjgspuTiBBt4p"
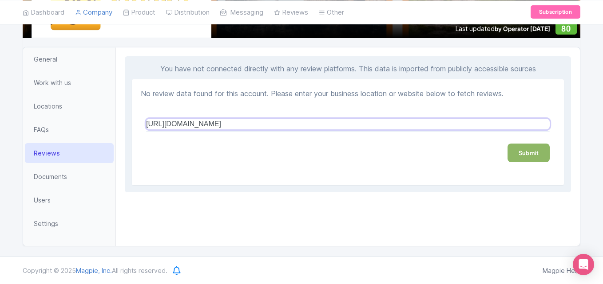
type input "https://share.google/dk1mSjgspuTiBBt4p"
click at [538, 151] on link "Submit" at bounding box center [528, 153] width 42 height 19
click at [298, 121] on input "https://share.google/dk1mSjgspuTiBBt4p" at bounding box center [347, 124] width 403 height 11
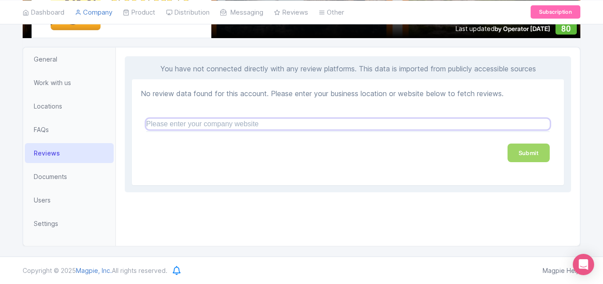
paste input "https://saharaserenity.com/"
type input "https://saharaserenity.com/"
click at [528, 154] on link "Submit" at bounding box center [528, 153] width 42 height 19
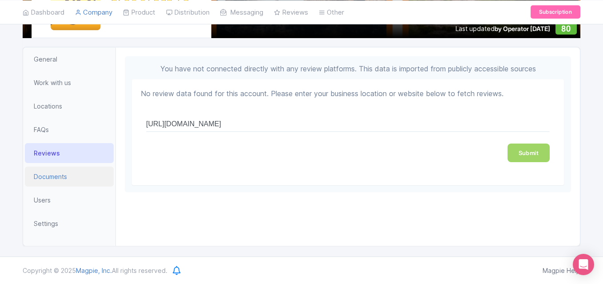
click at [80, 172] on link "Documents" at bounding box center [69, 177] width 89 height 20
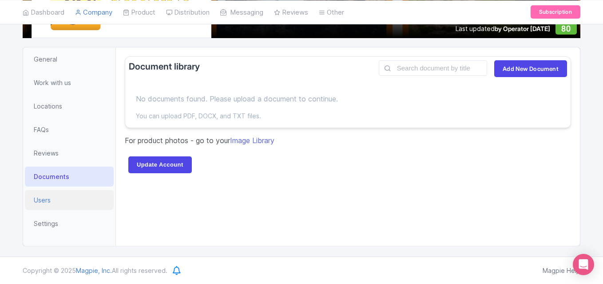
click at [59, 203] on link "Users" at bounding box center [69, 200] width 89 height 20
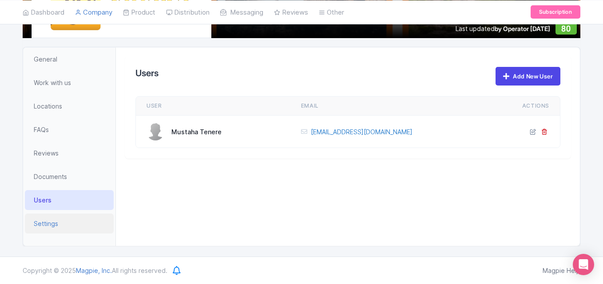
click at [53, 224] on span "Settings" at bounding box center [46, 223] width 24 height 9
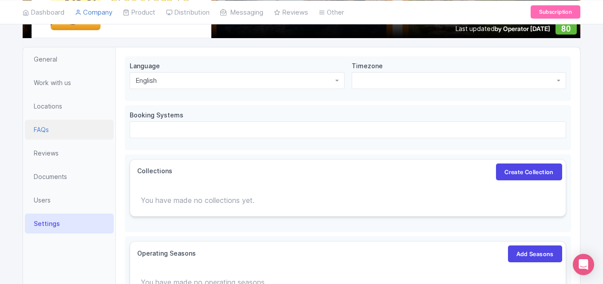
click at [59, 137] on link "FAQs" at bounding box center [69, 130] width 89 height 20
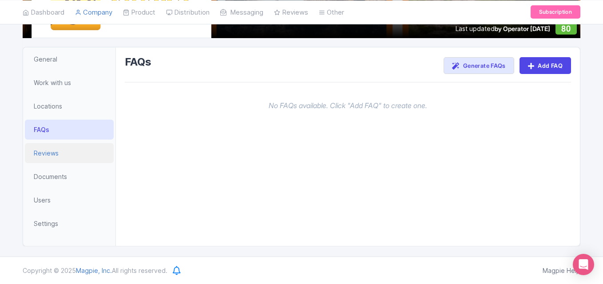
click at [58, 160] on link "Reviews" at bounding box center [69, 153] width 89 height 20
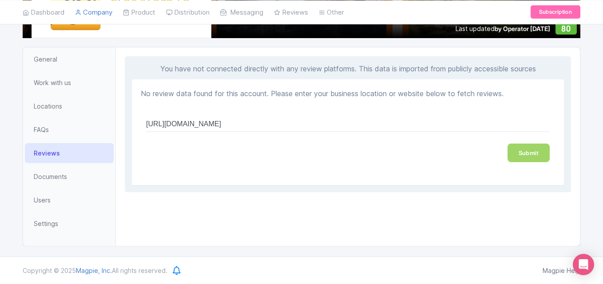
click at [348, 109] on div "https://saharaserenity.com/ Submit" at bounding box center [348, 140] width 414 height 72
click at [243, 132] on div at bounding box center [347, 131] width 403 height 1
click at [238, 126] on input "https://saharaserenity.com/" at bounding box center [347, 124] width 403 height 11
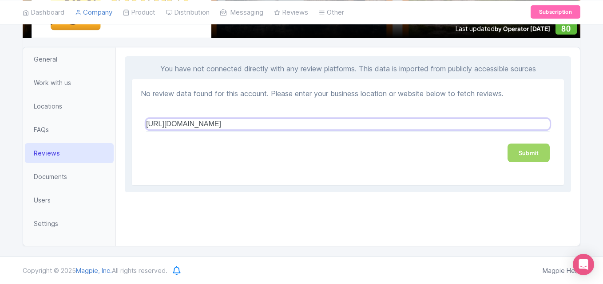
click at [238, 126] on input "https://saharaserenity.com/" at bounding box center [347, 124] width 403 height 11
paste input "https://www.tripadvisor.com/Attraction_Review-g304017-d18453179-Reviews-Sahara_…"
type input "https://www.tripadvisor.com/Attraction_Review-g304017-d18453179-Reviews-Sahara_…"
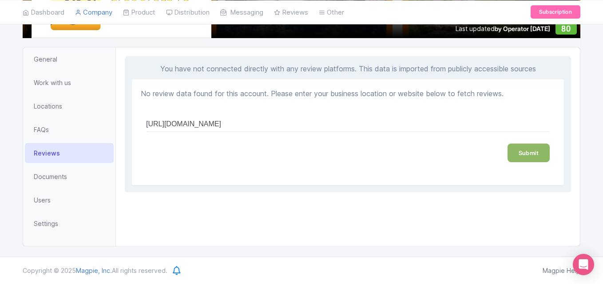
scroll to position [0, 0]
click at [525, 153] on link "Submit" at bounding box center [528, 153] width 42 height 19
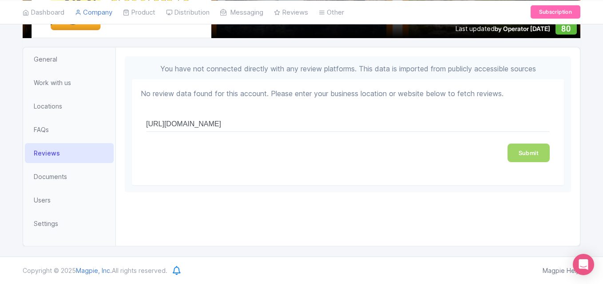
click at [92, 94] on li "Work with us" at bounding box center [69, 83] width 92 height 24
click at [69, 81] on span "Work with us" at bounding box center [52, 82] width 37 height 9
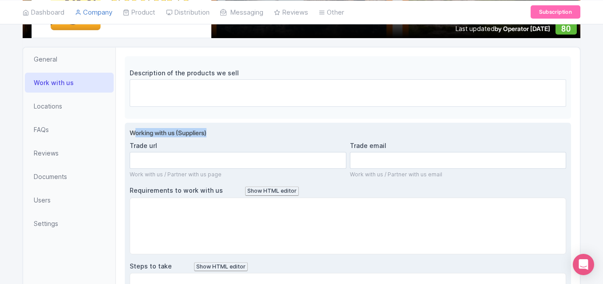
drag, startPoint x: 135, startPoint y: 137, endPoint x: 215, endPoint y: 161, distance: 83.5
click at [215, 161] on div "Working with us (Suppliers) Trade url Work with us / Partner with us page Trade…" at bounding box center [348, 233] width 446 height 220
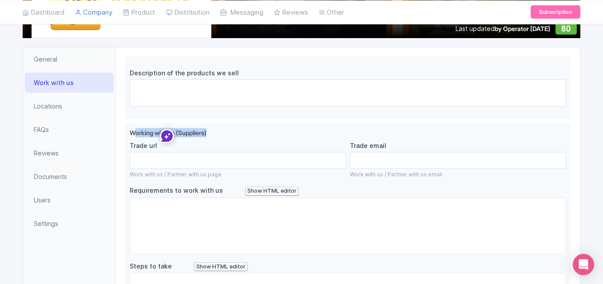
click at [592, 127] on div "Update cover photo View as visitor Update logo Last updated by Operator Sep 02,…" at bounding box center [301, 199] width 603 height 548
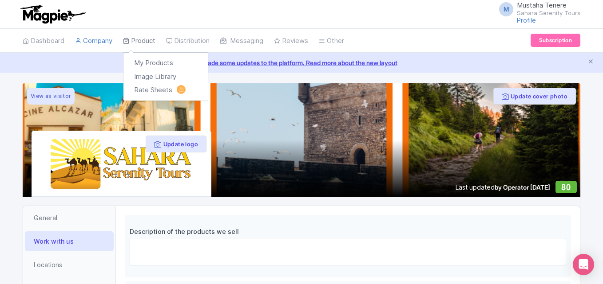
click at [135, 43] on link "Product" at bounding box center [139, 41] width 32 height 24
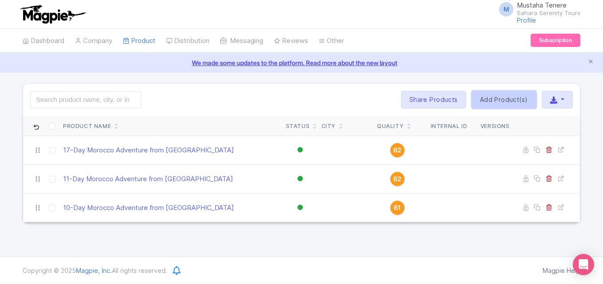
click at [497, 97] on link "Add Product(s)" at bounding box center [503, 100] width 65 height 18
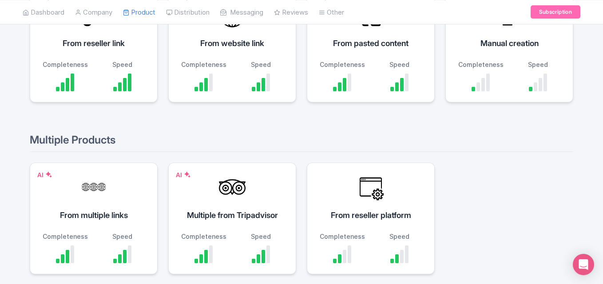
scroll to position [217, 0]
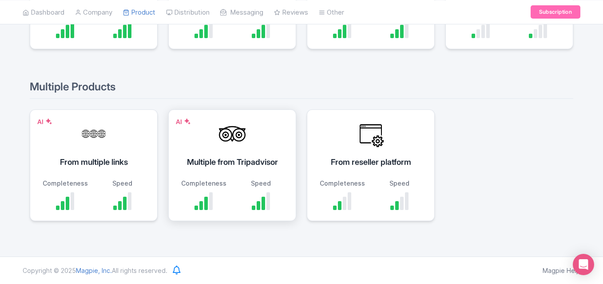
click at [241, 168] on div "AI Multiple from Tripadvisor Completeness Speed" at bounding box center [232, 166] width 128 height 112
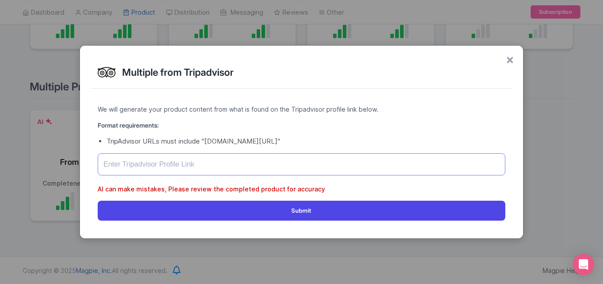
click at [229, 164] on input "text" at bounding box center [301, 165] width 407 height 22
click at [506, 59] on span "×" at bounding box center [510, 59] width 8 height 19
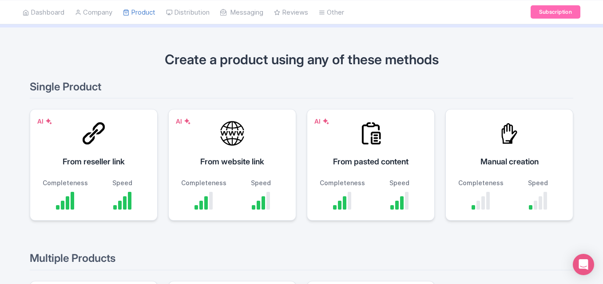
scroll to position [106, 0]
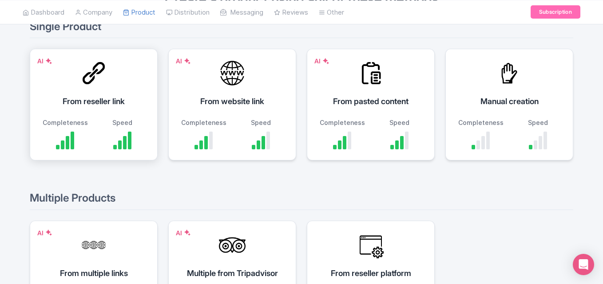
click at [94, 99] on div "From reseller link" at bounding box center [94, 101] width 106 height 12
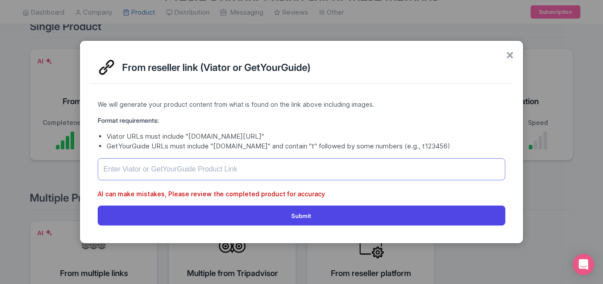
paste input "[URL][DOMAIN_NAME]"
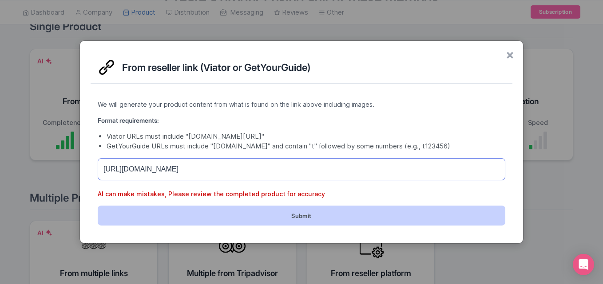
type input "[URL][DOMAIN_NAME]"
click at [229, 215] on button "Submit" at bounding box center [301, 216] width 407 height 20
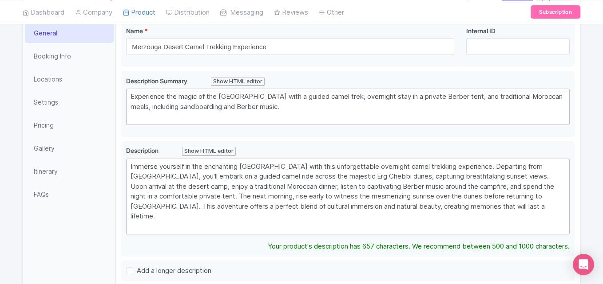
scroll to position [134, 0]
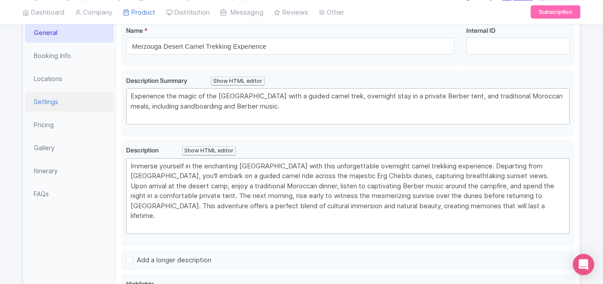
click at [53, 103] on link "Settings" at bounding box center [69, 102] width 89 height 20
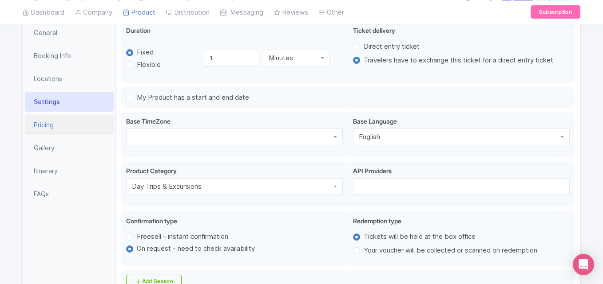
click at [51, 129] on link "Pricing" at bounding box center [69, 125] width 89 height 20
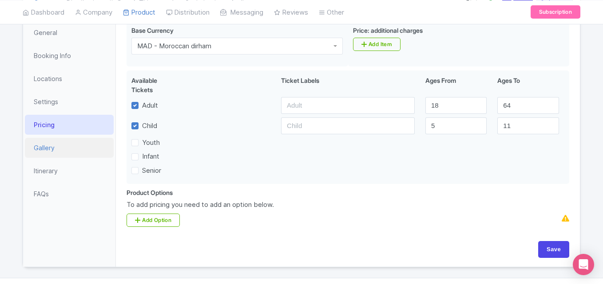
click at [52, 147] on link "Gallery" at bounding box center [69, 148] width 89 height 20
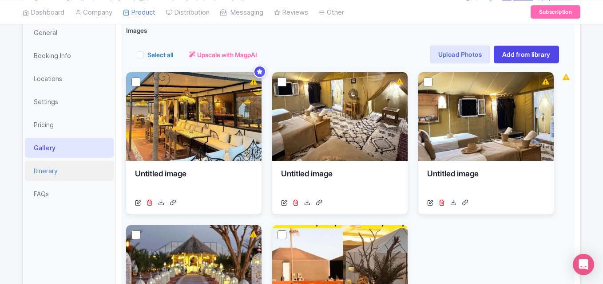
click at [54, 166] on link "Itinerary" at bounding box center [69, 171] width 89 height 20
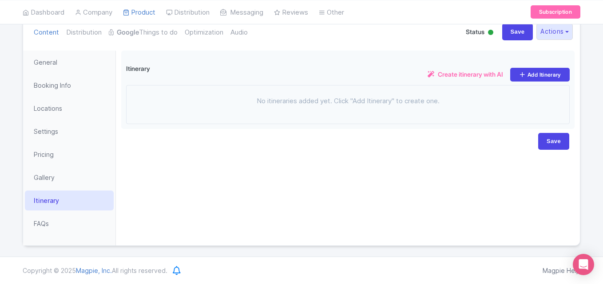
scroll to position [104, 0]
click at [48, 236] on div "General Booking Info Locations Settings Pricing Gallery Itinerary FAQs" at bounding box center [69, 148] width 93 height 195
click at [45, 223] on link "FAQs" at bounding box center [69, 224] width 89 height 20
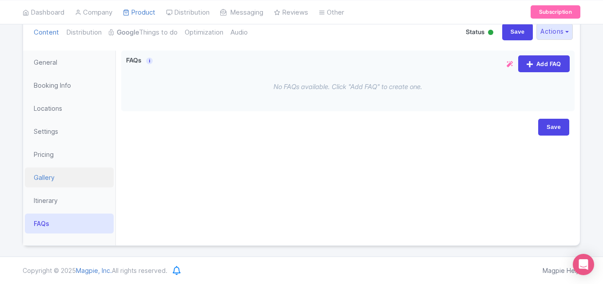
click at [50, 176] on link "Gallery" at bounding box center [69, 178] width 89 height 20
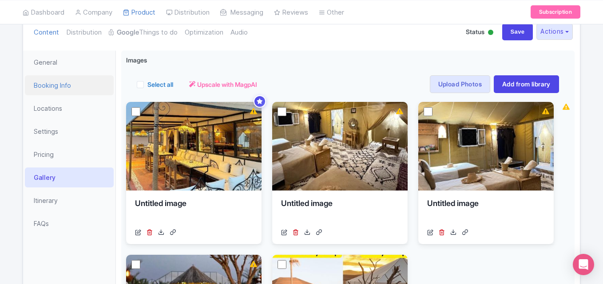
click at [59, 86] on link "Booking Info" at bounding box center [69, 85] width 89 height 20
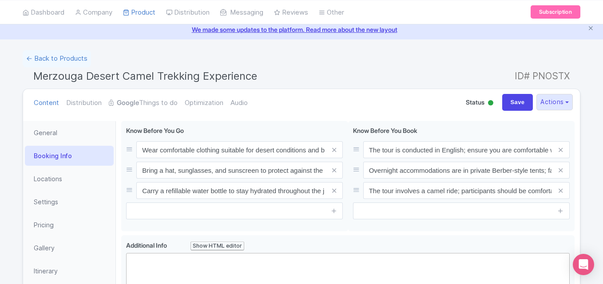
scroll to position [26, 0]
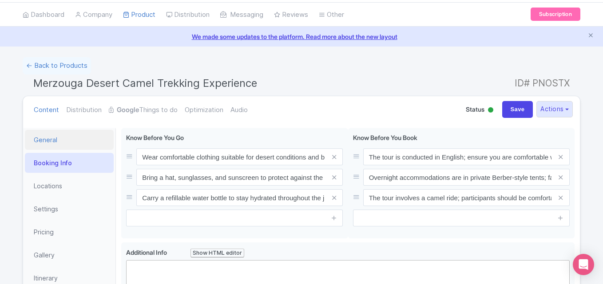
click at [67, 148] on link "General" at bounding box center [69, 140] width 89 height 20
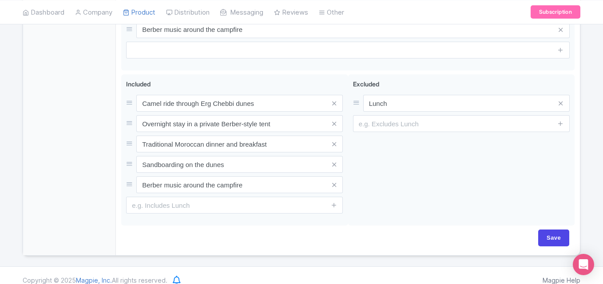
scroll to position [171, 0]
